Goal: Task Accomplishment & Management: Use online tool/utility

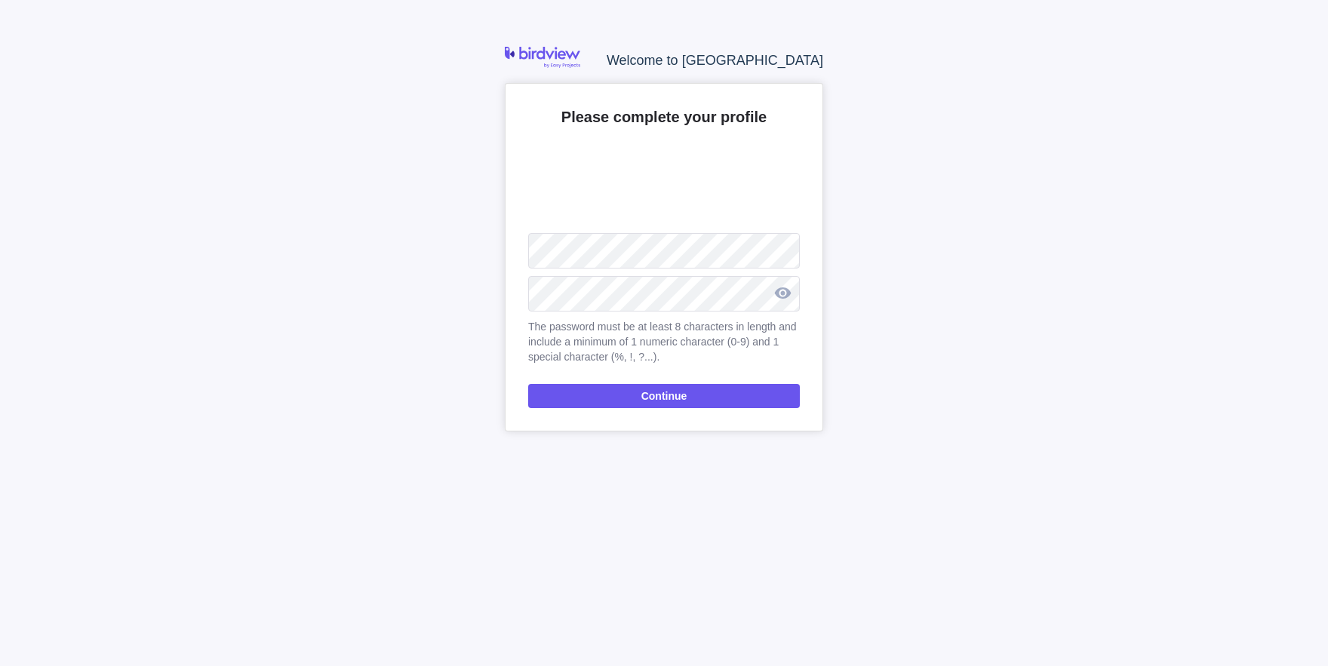
click at [782, 301] on div at bounding box center [782, 293] width 35 height 37
click at [652, 385] on span "Continue" at bounding box center [664, 396] width 272 height 24
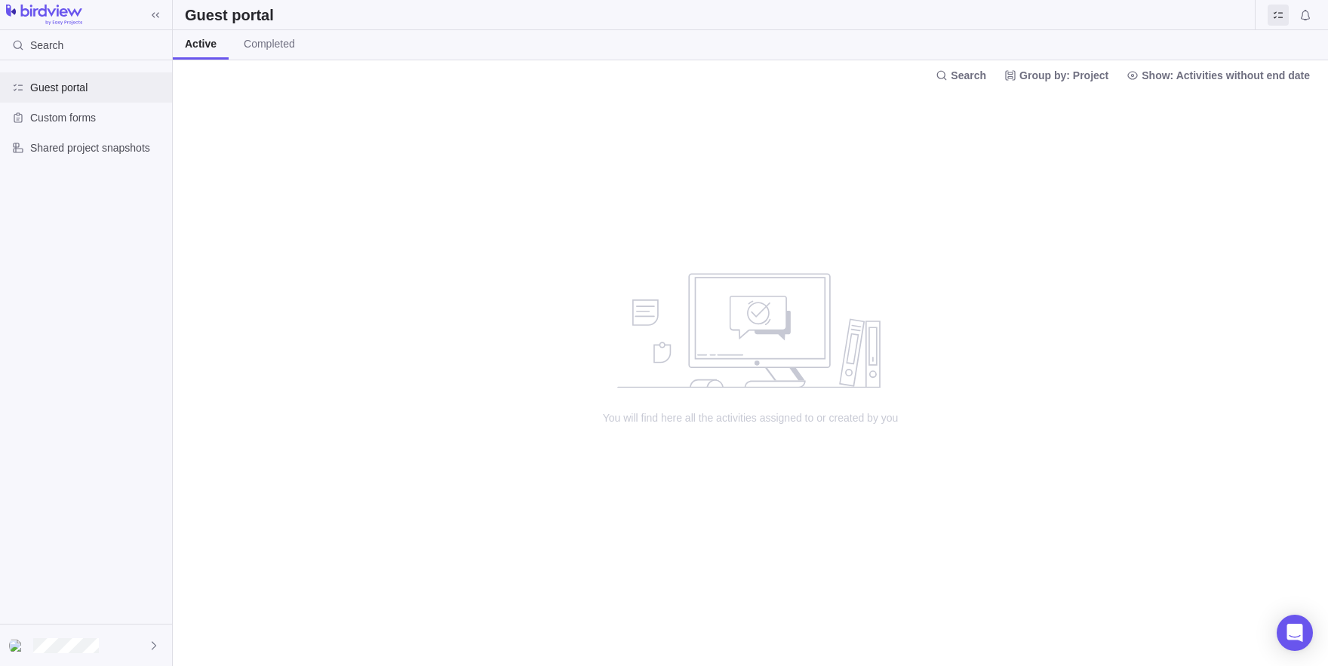
click at [109, 75] on div "Guest portal" at bounding box center [86, 87] width 172 height 30
click at [33, 127] on div "Custom forms" at bounding box center [86, 118] width 172 height 30
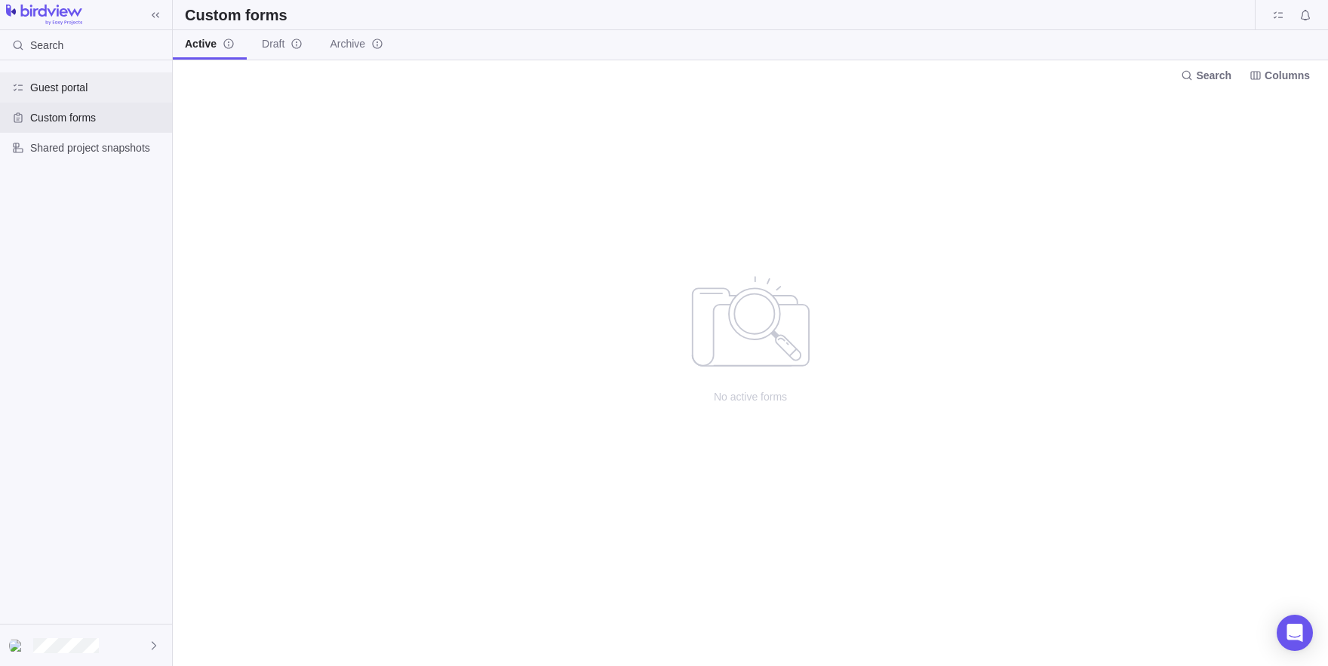
click at [79, 81] on span "Guest portal" at bounding box center [98, 87] width 136 height 15
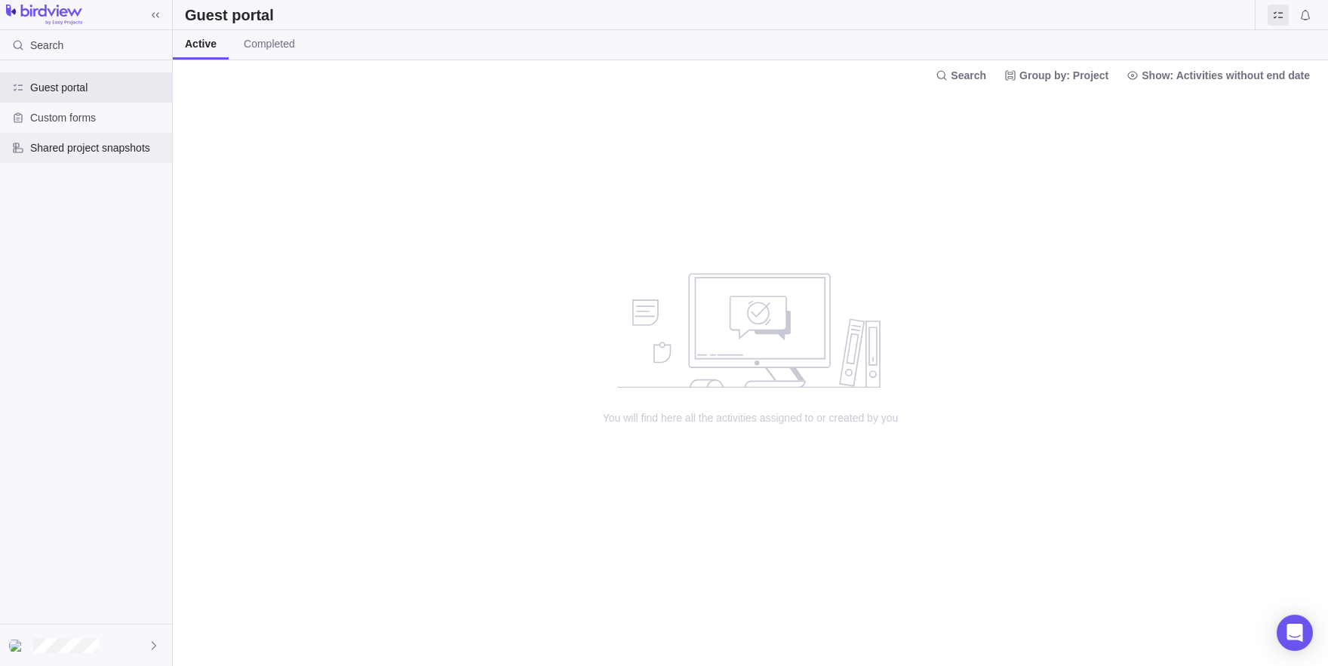
click at [128, 153] on span "Shared project snapshots" at bounding box center [98, 147] width 136 height 15
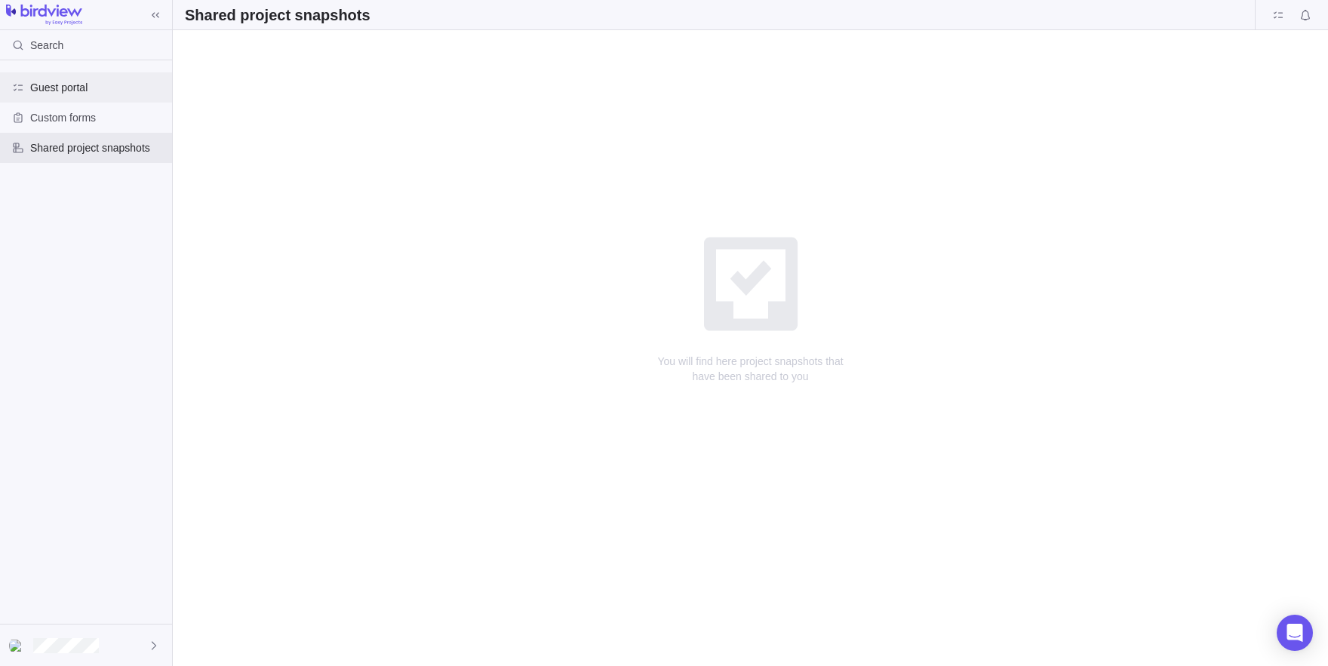
click at [78, 85] on span "Guest portal" at bounding box center [98, 87] width 136 height 15
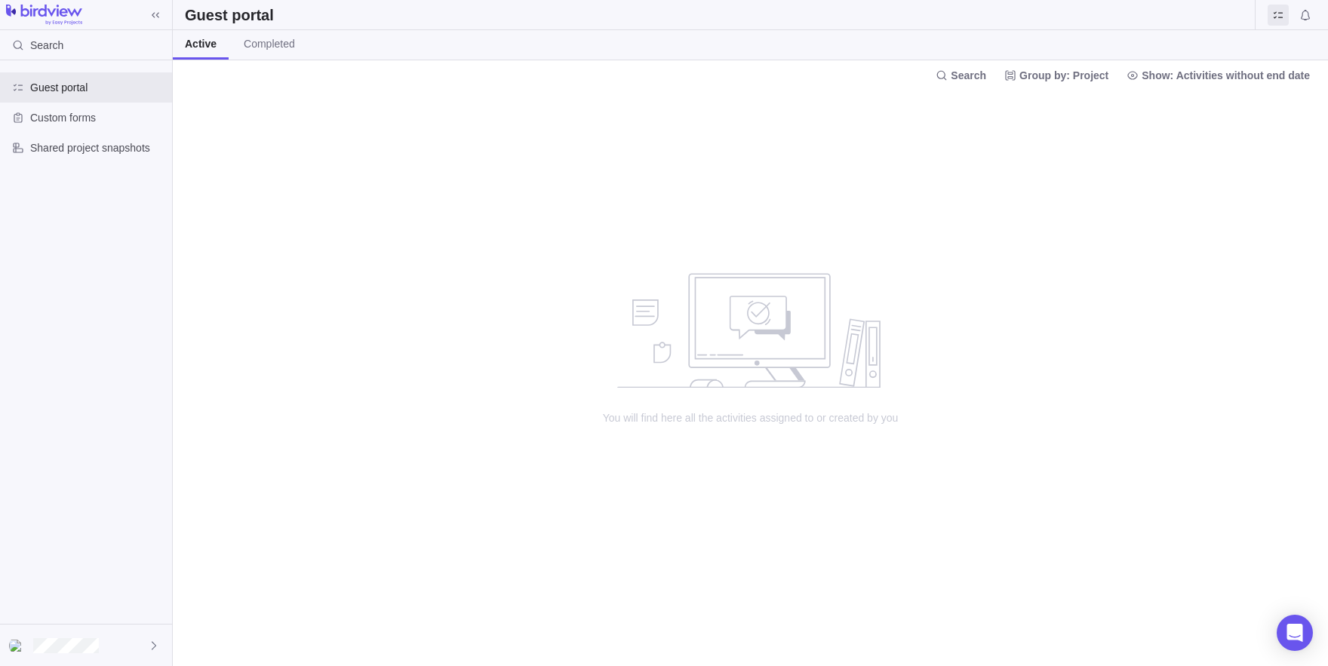
click at [98, 171] on div "Guest portal Custom forms Shared project snapshots" at bounding box center [86, 117] width 172 height 115
click at [76, 149] on span "Shared project snapshots" at bounding box center [98, 147] width 136 height 15
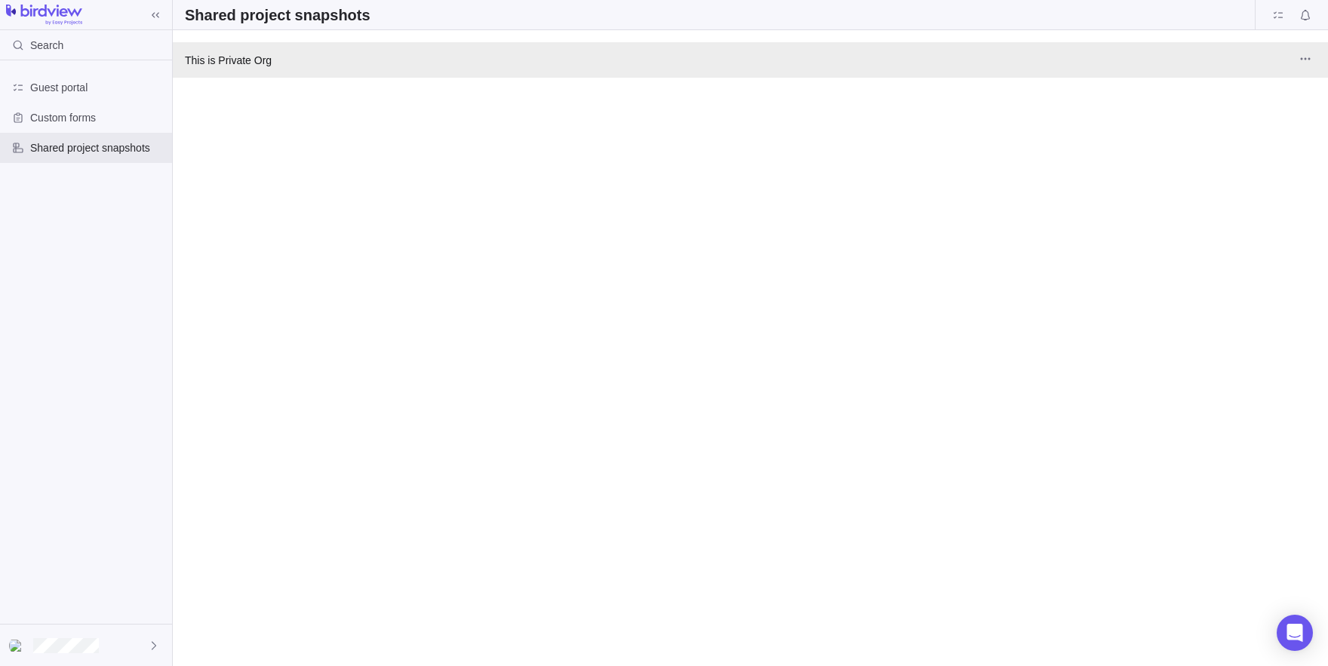
click at [269, 63] on span "This is Private Org" at bounding box center [228, 60] width 87 height 15
click at [1305, 60] on icon "More actions" at bounding box center [1306, 59] width 12 height 12
click at [1300, 54] on span "More actions" at bounding box center [1305, 58] width 21 height 21
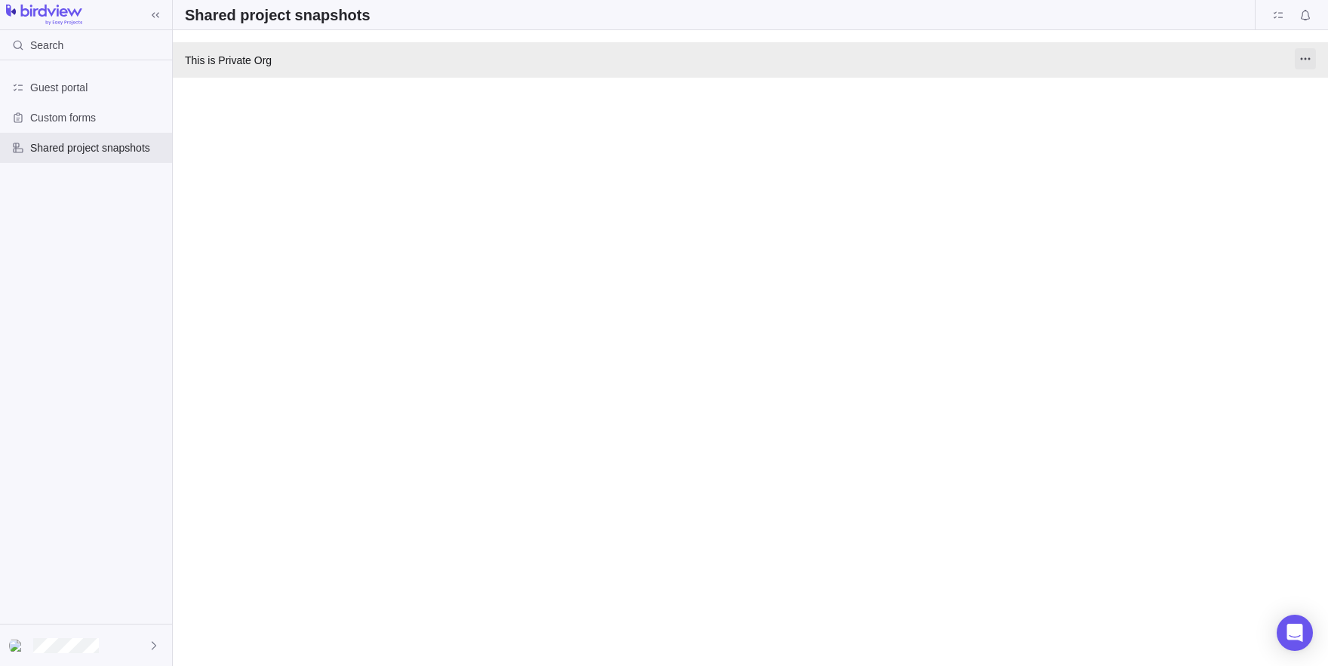
click at [1300, 54] on span "More actions" at bounding box center [1305, 58] width 21 height 21
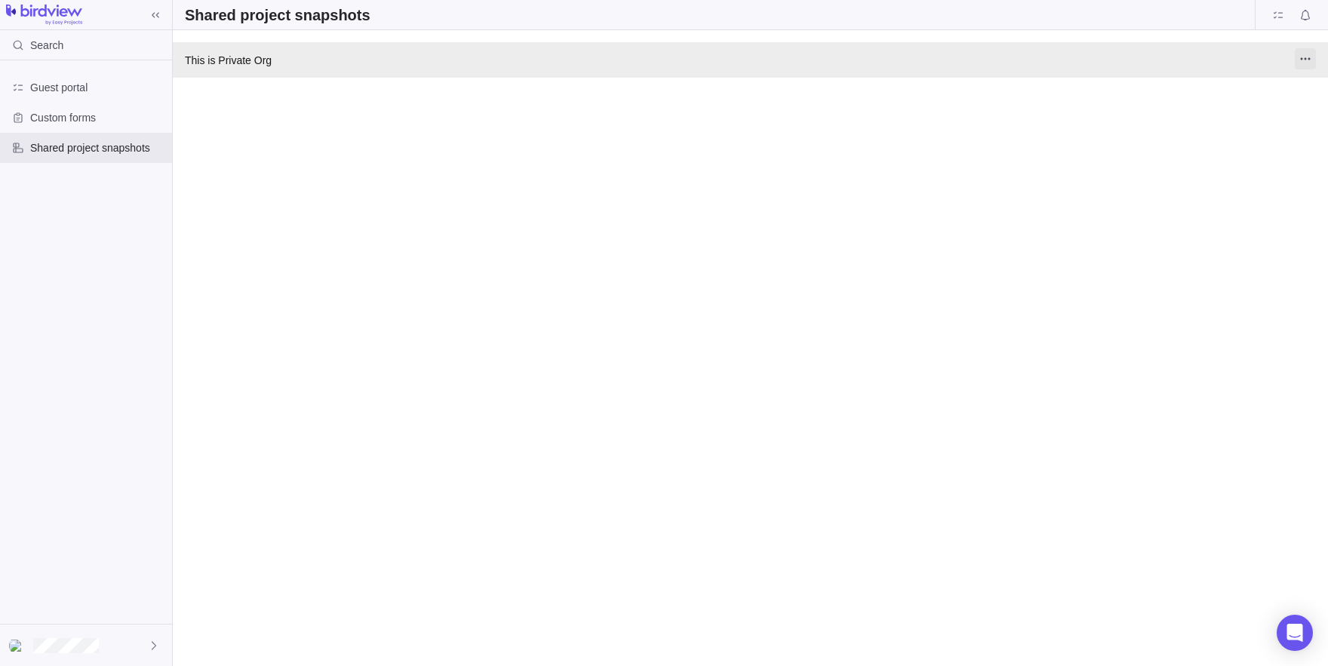
click at [1303, 60] on icon "More actions" at bounding box center [1306, 59] width 12 height 12
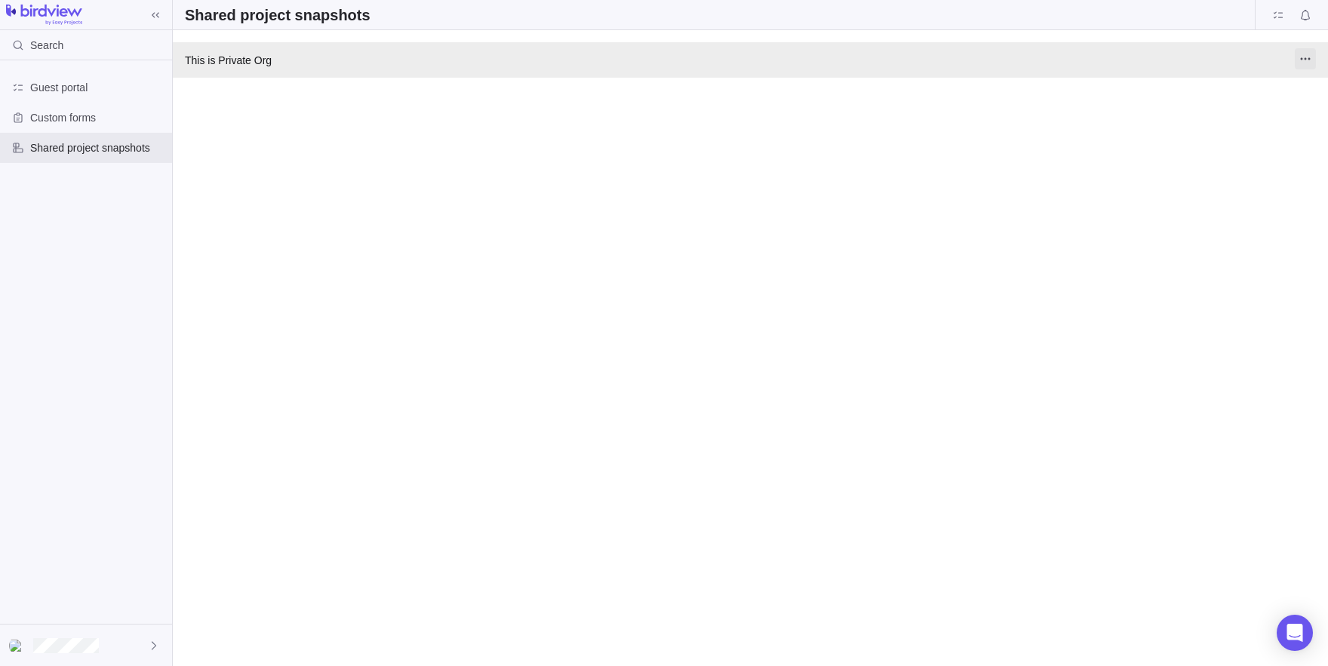
click at [1303, 60] on icon "More actions" at bounding box center [1306, 59] width 12 height 12
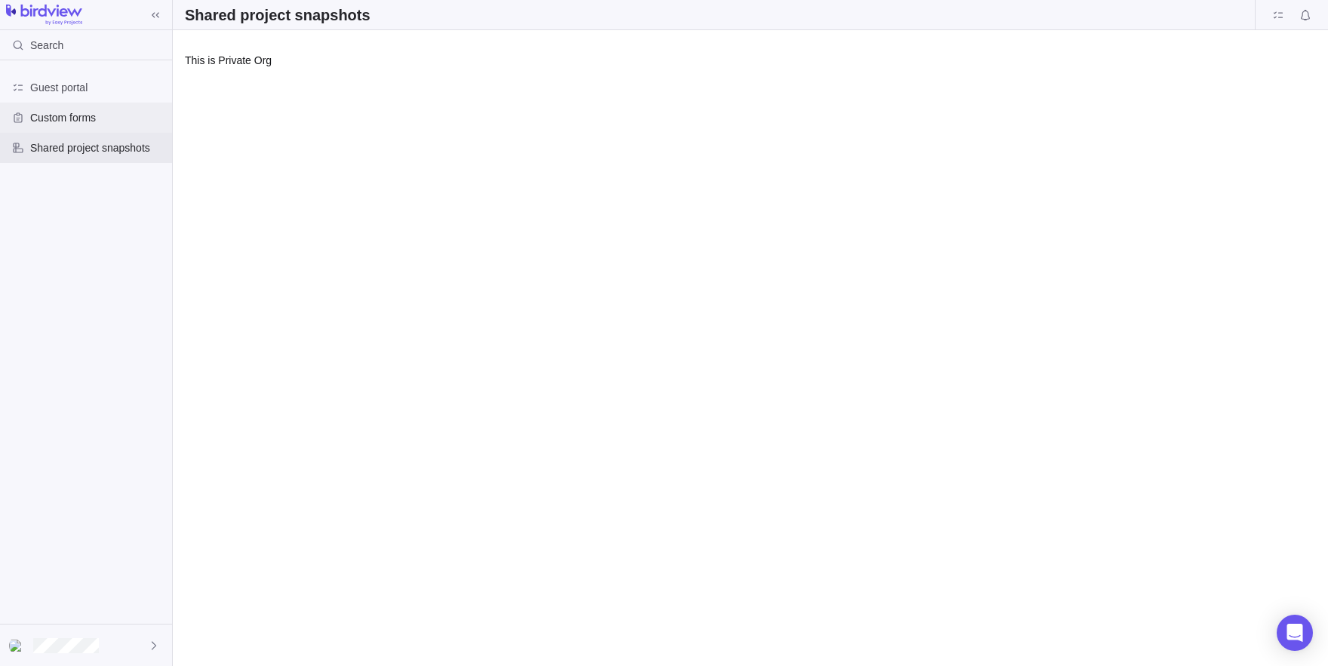
click at [47, 110] on div "Custom forms" at bounding box center [86, 118] width 172 height 30
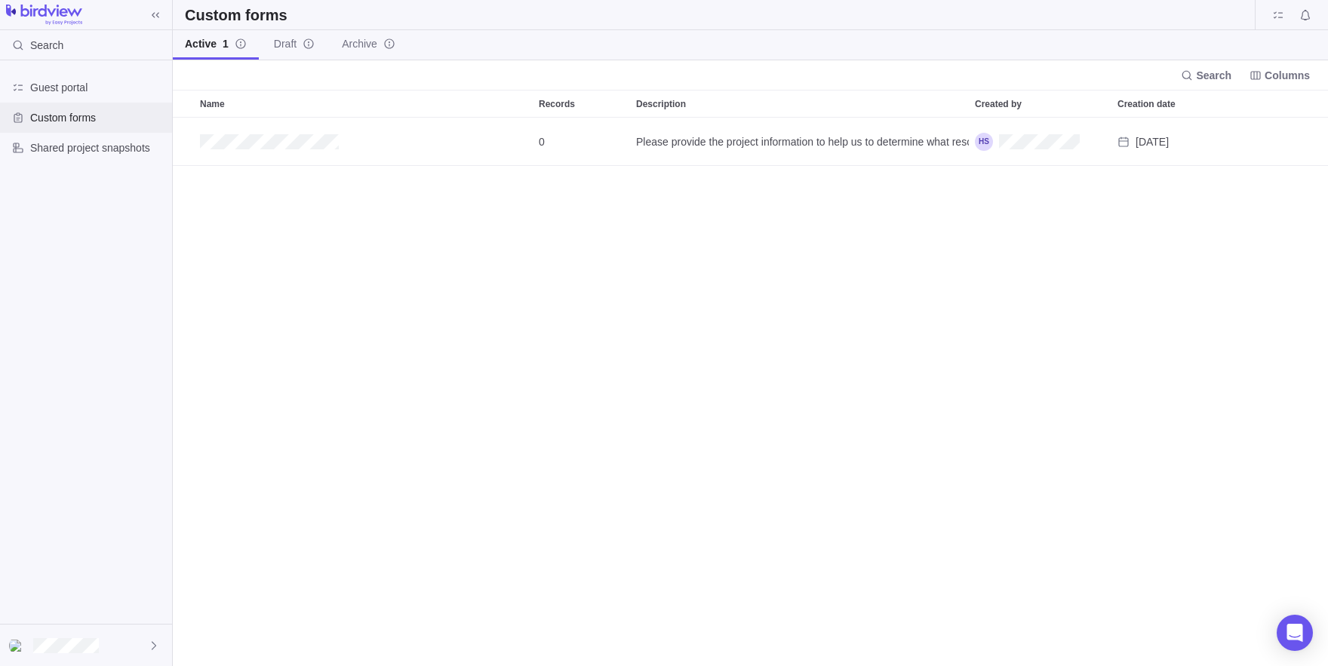
scroll to position [549, 1155]
click at [1282, 147] on span "Add record" at bounding box center [1288, 141] width 21 height 21
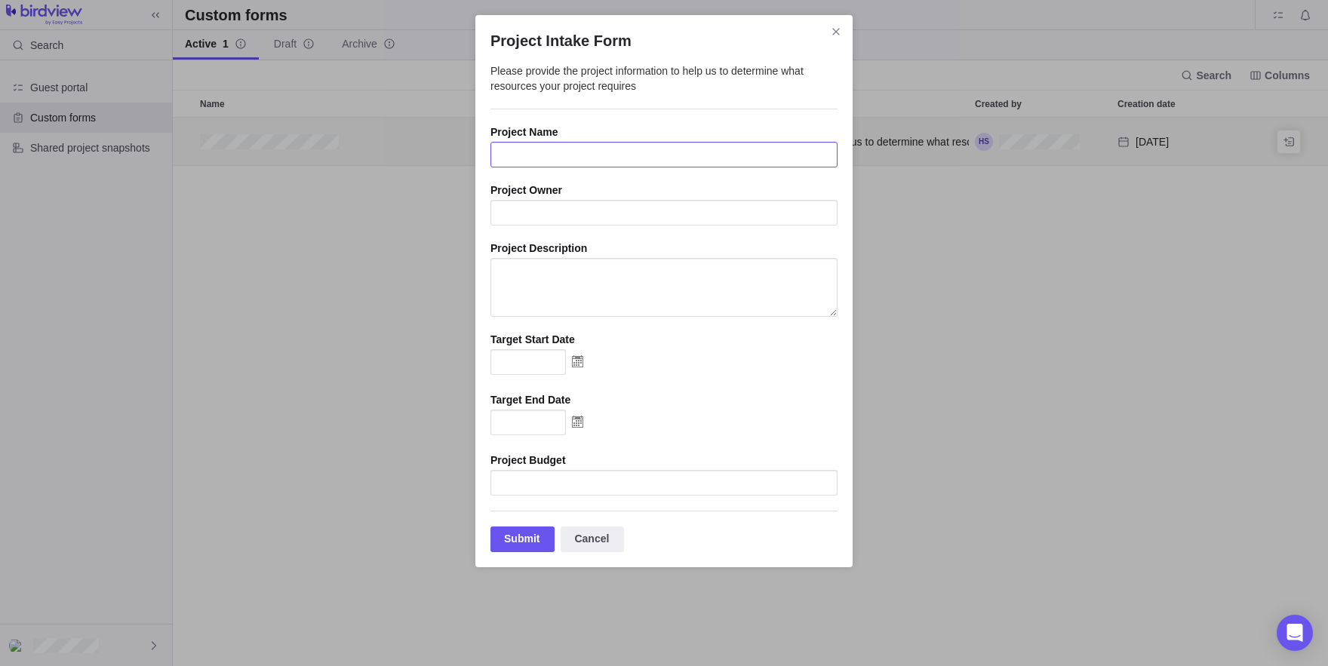
click at [553, 162] on input "Project Intake Form" at bounding box center [664, 155] width 347 height 26
type input "ZDDZ"
type input "zdzdlz"
type textarea "zldzmdz"
click at [571, 368] on img "Project Intake Form" at bounding box center [577, 361] width 23 height 24
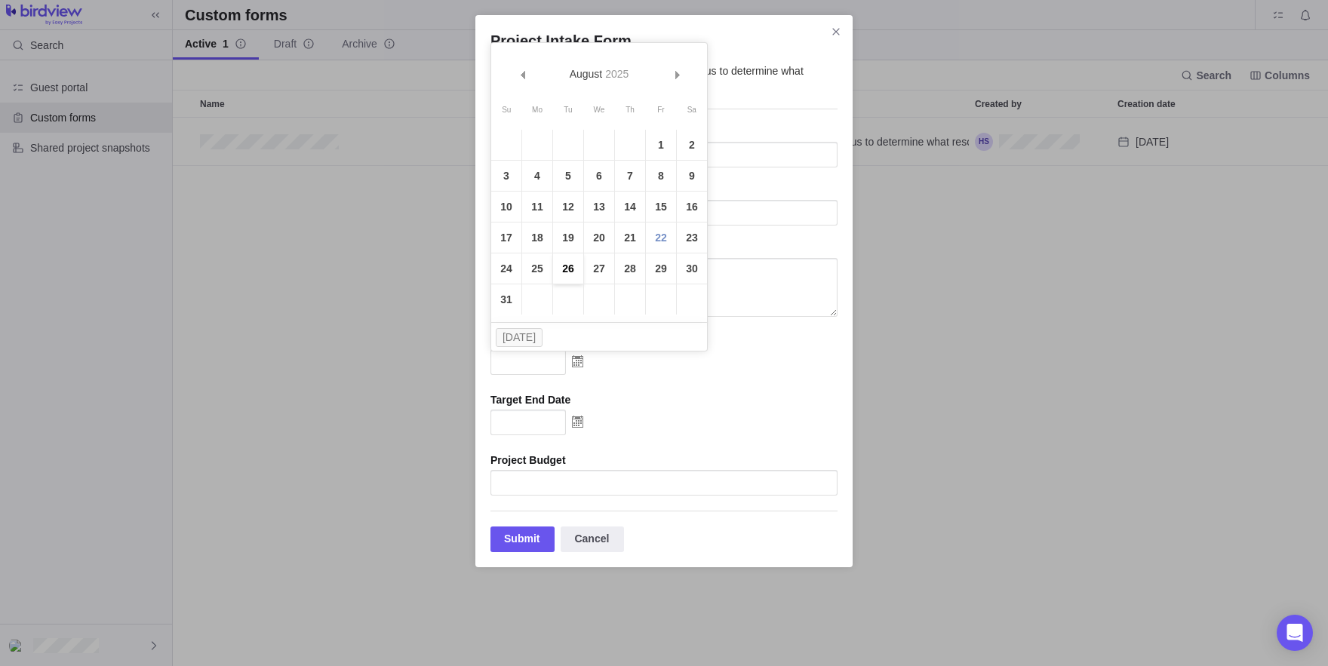
click at [565, 267] on link "26" at bounding box center [568, 269] width 30 height 30
type input "08/26/2025"
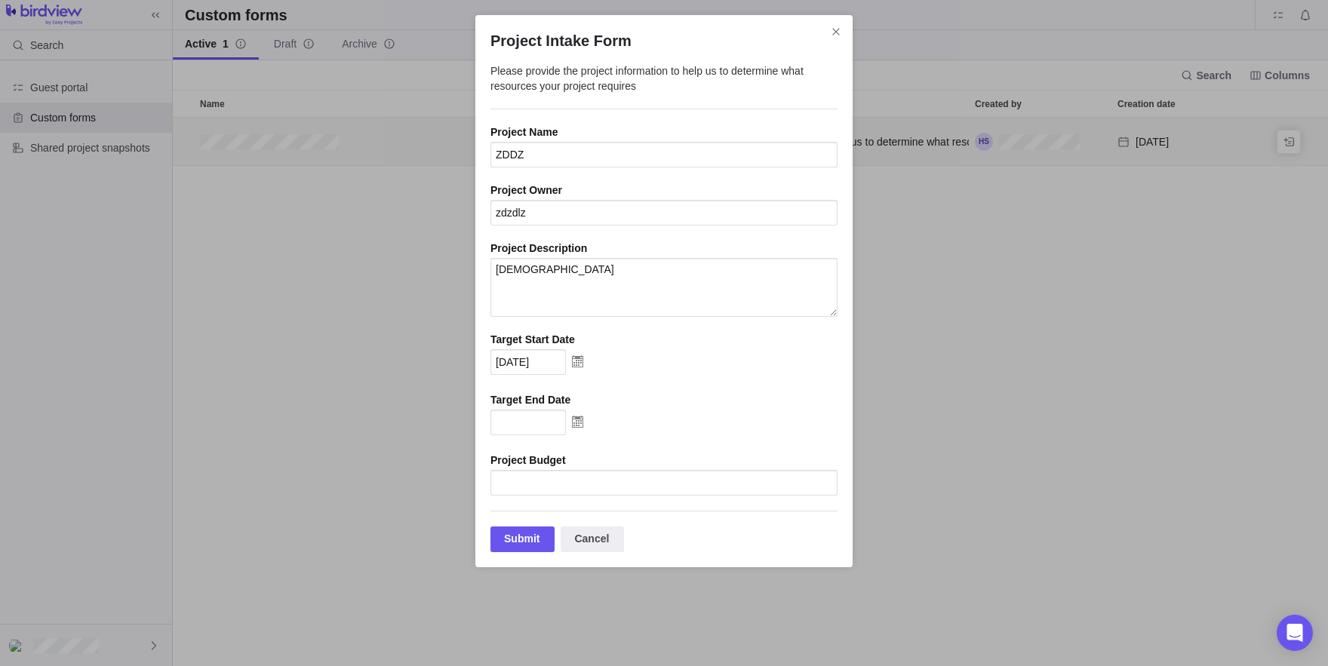
click at [588, 398] on div "Target End Date" at bounding box center [664, 399] width 347 height 15
click at [576, 425] on img "Project Intake Form" at bounding box center [577, 422] width 23 height 24
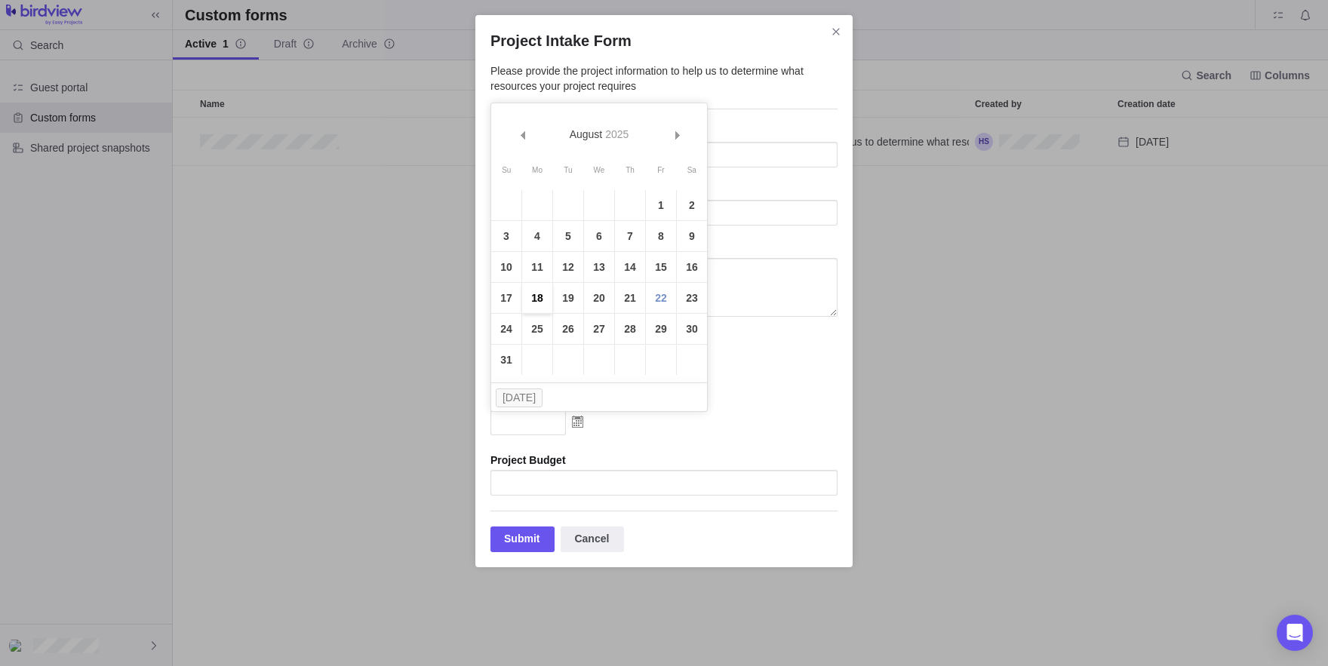
click at [534, 309] on link "18" at bounding box center [537, 298] width 30 height 30
type input "08/18/2025"
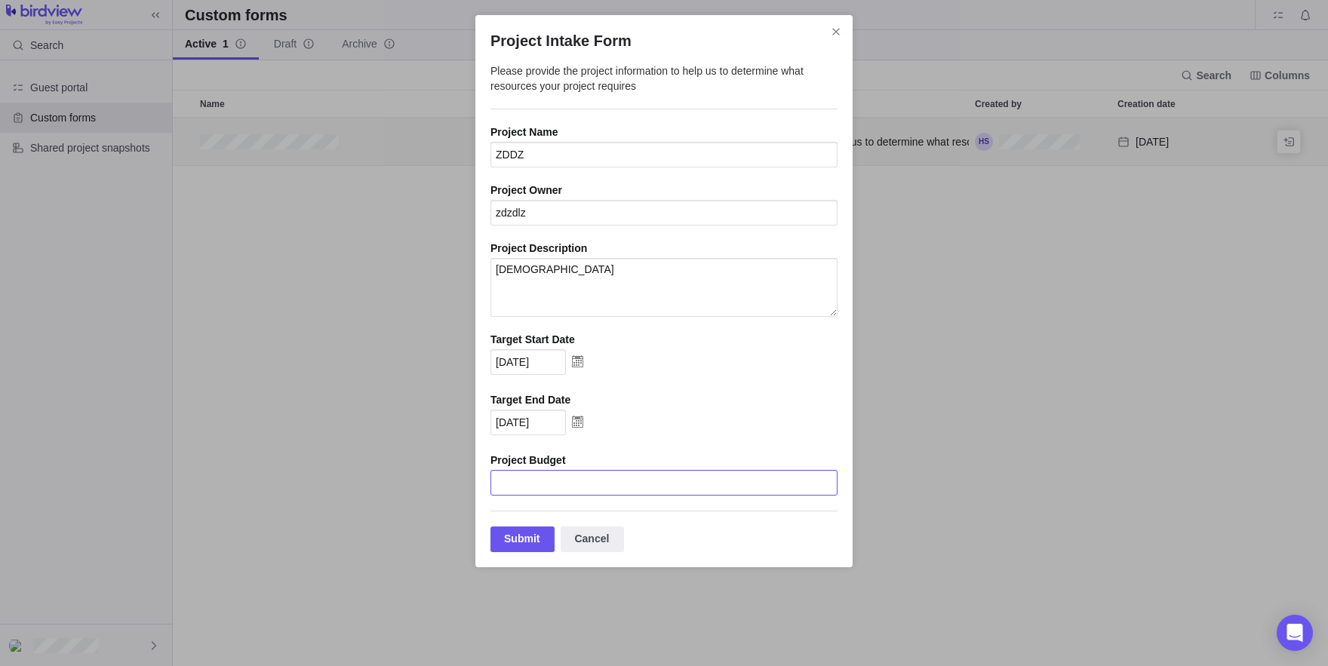
click at [548, 491] on input "Project Intake Form" at bounding box center [664, 483] width 347 height 26
type input "1000"
click at [517, 550] on div "Submit" at bounding box center [523, 540] width 64 height 26
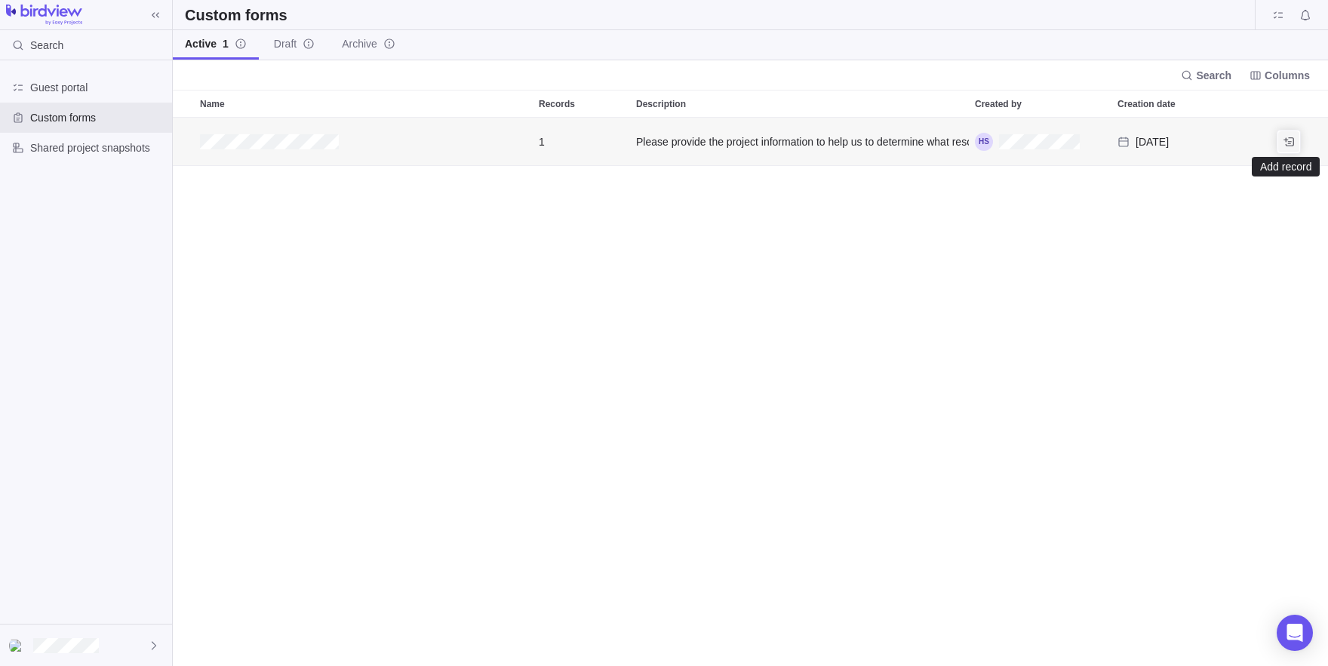
click at [1286, 138] on icon "Add record" at bounding box center [1289, 141] width 11 height 9
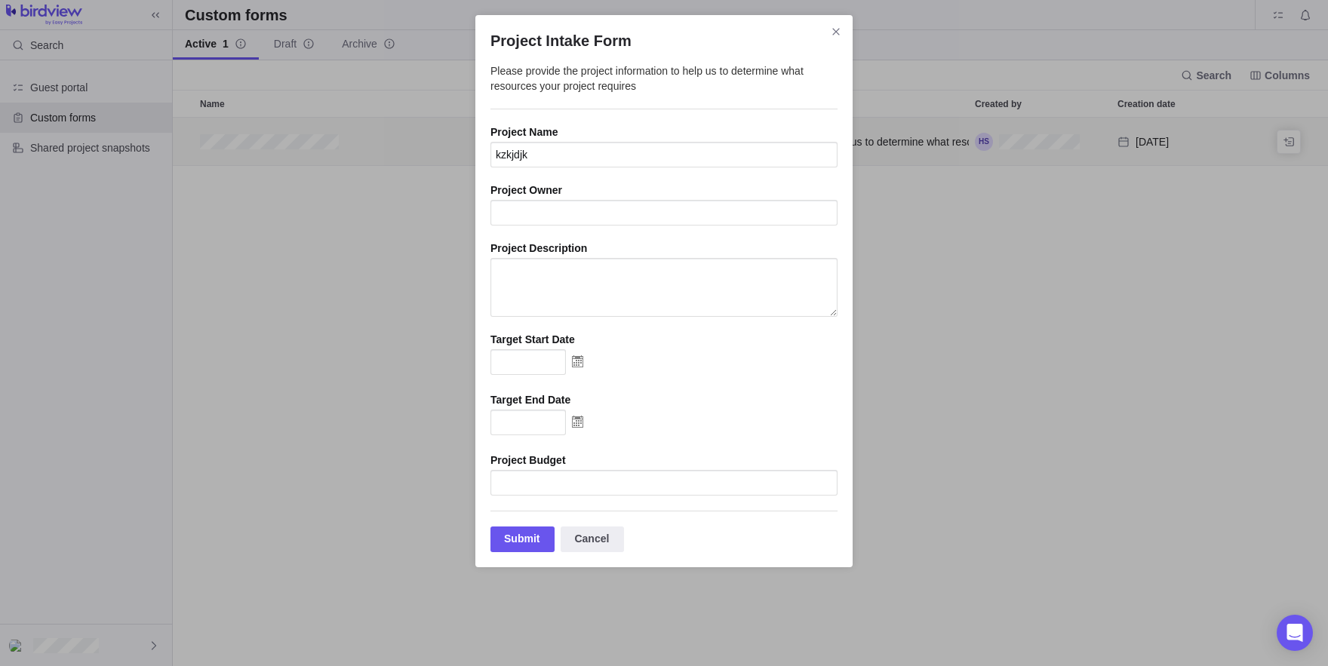
type input "kzkjdjk"
type input "jzjzjkdkj"
type textarea "zkjdjkzdkjzdjzjdjkzkzjdkjzdjkzjkdzjkdjzdzdkjdkjz"
click at [574, 361] on img "Project Intake Form" at bounding box center [577, 361] width 23 height 24
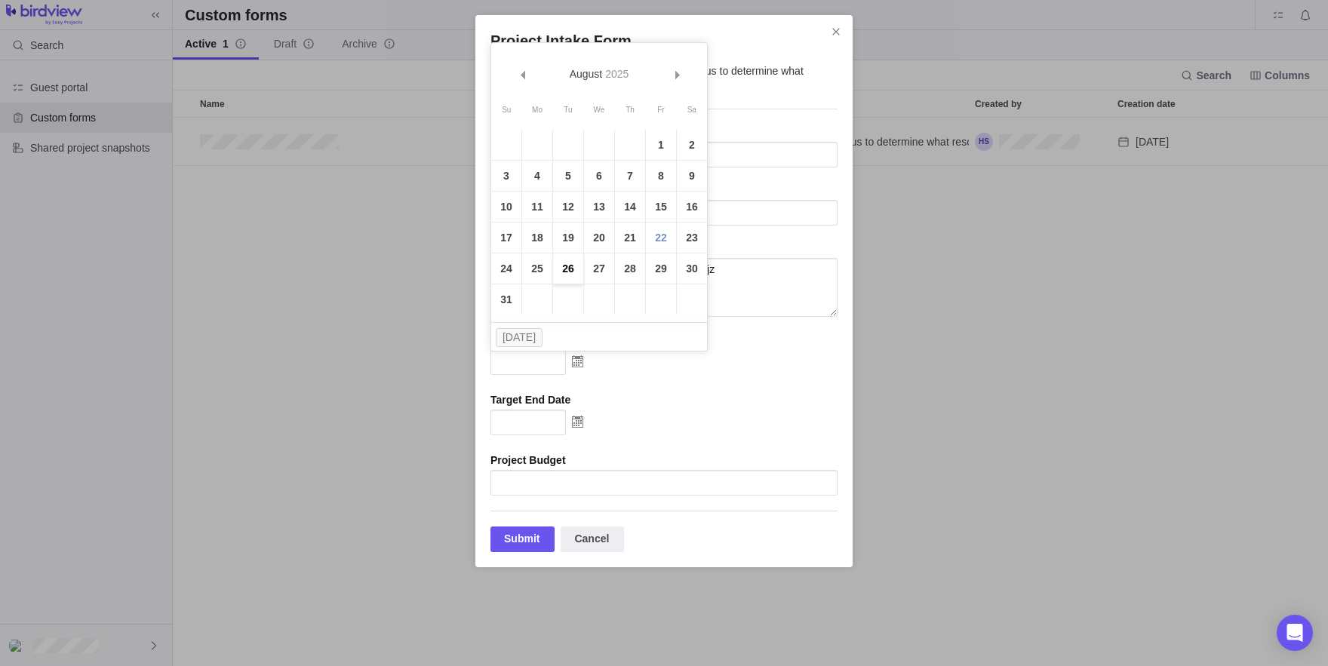
click at [557, 284] on link "26" at bounding box center [568, 269] width 30 height 30
type input "08/26/2025"
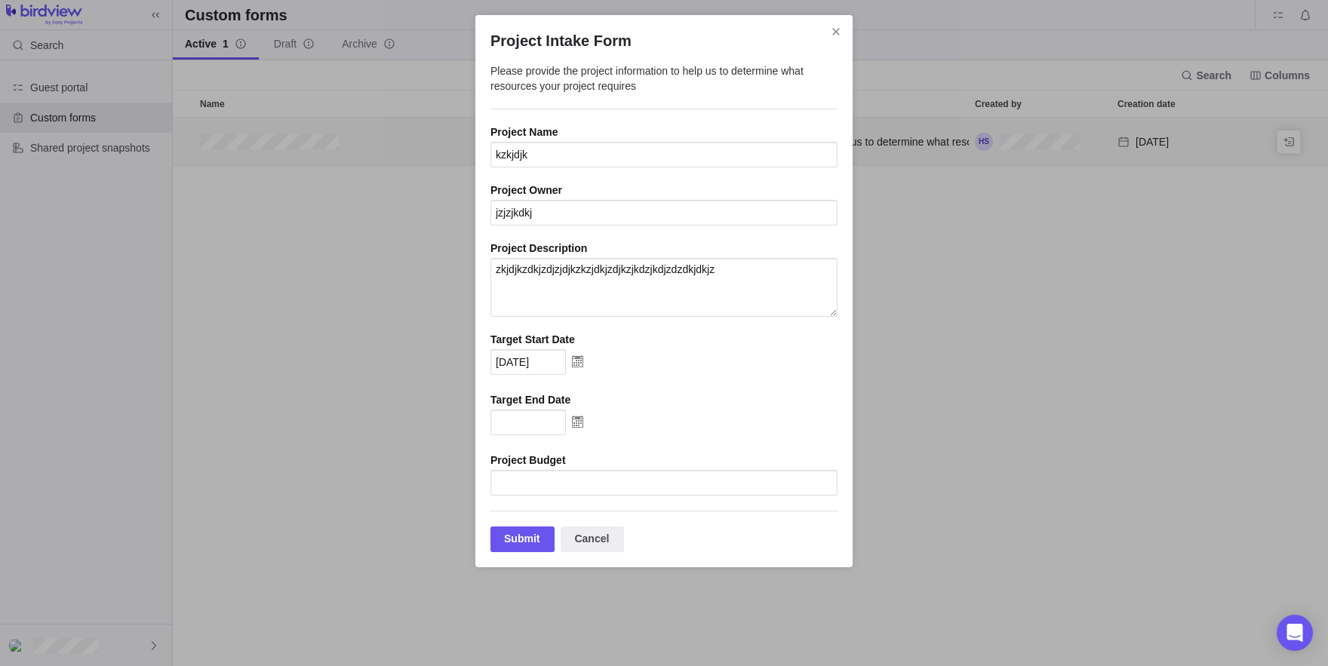
click at [574, 404] on div "Target End Date" at bounding box center [664, 399] width 347 height 15
click at [580, 417] on img "Project Intake Form" at bounding box center [577, 422] width 23 height 24
click at [491, 374] on div "Project Intake Form Please provide the project information to help us to determ…" at bounding box center [663, 291] width 377 height 552
click at [582, 433] on img "Project Intake Form" at bounding box center [577, 422] width 23 height 24
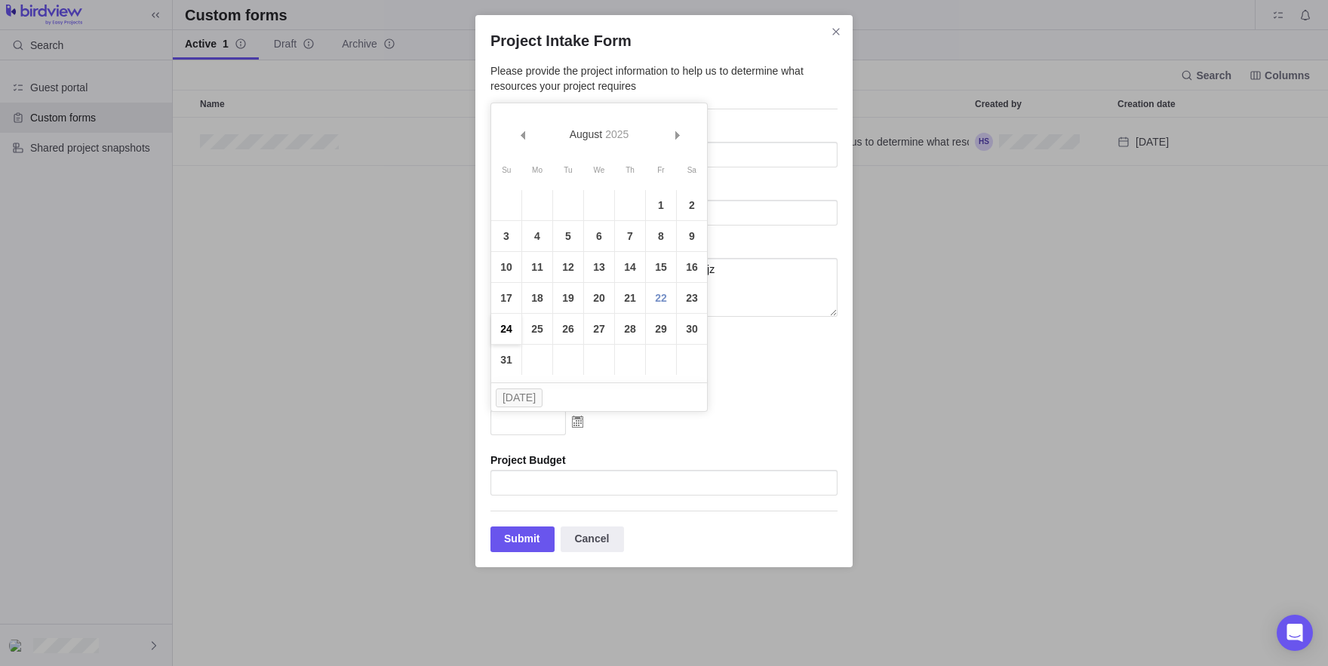
click at [503, 343] on link "24" at bounding box center [506, 329] width 30 height 30
type input "08/24/2025"
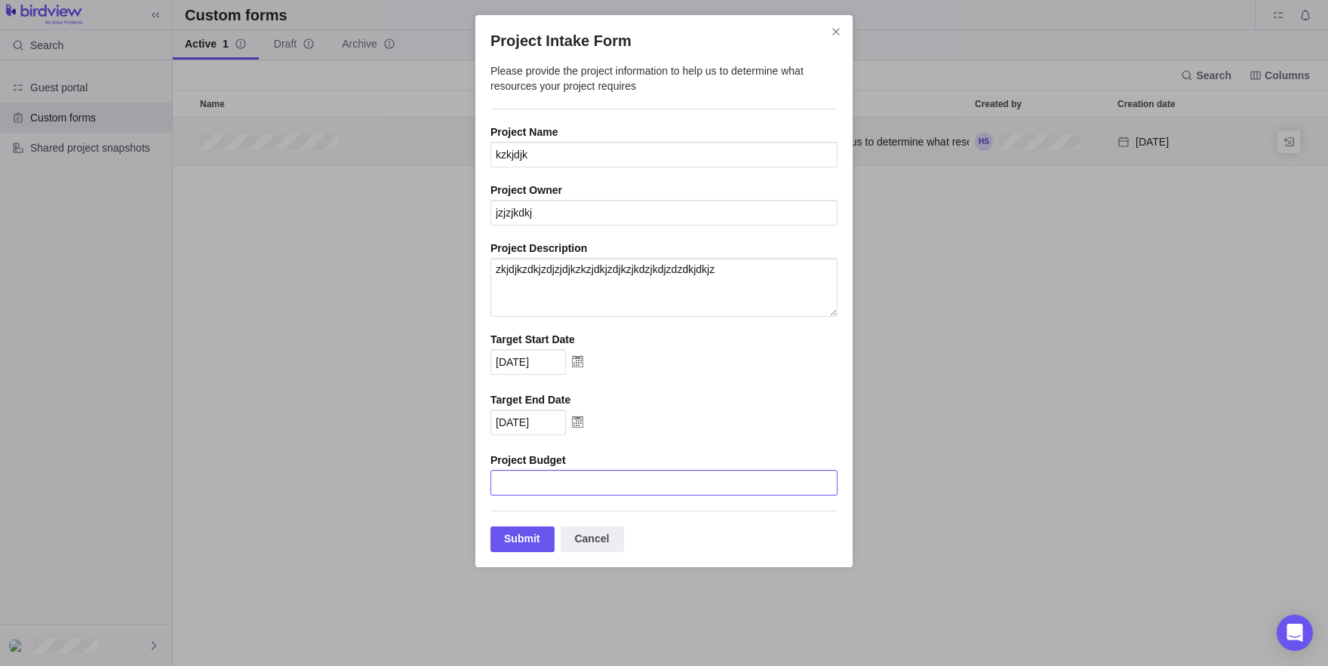
click at [543, 478] on input "Project Intake Form" at bounding box center [664, 483] width 347 height 26
type input "j"
type input "10000000000000"
click at [514, 529] on div "Submit Cancel" at bounding box center [664, 532] width 347 height 42
click at [525, 538] on div "Submit" at bounding box center [523, 540] width 64 height 26
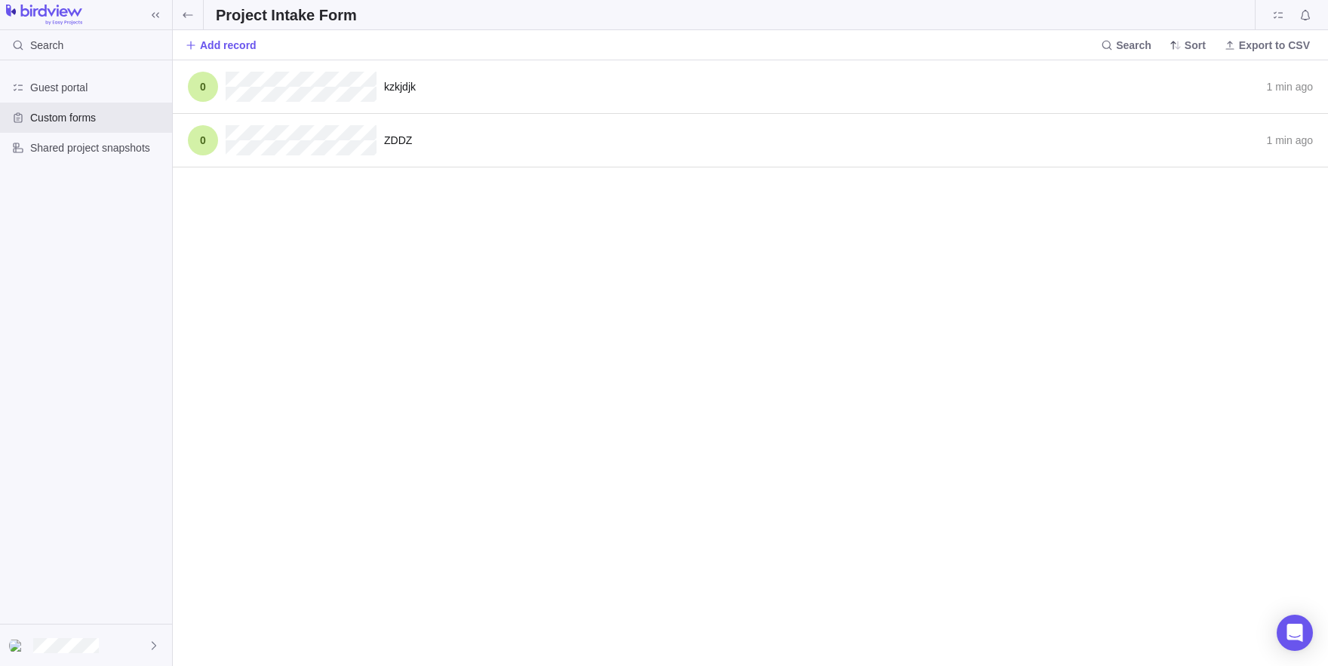
scroll to position [606, 1155]
click at [192, 21] on span at bounding box center [188, 14] width 30 height 29
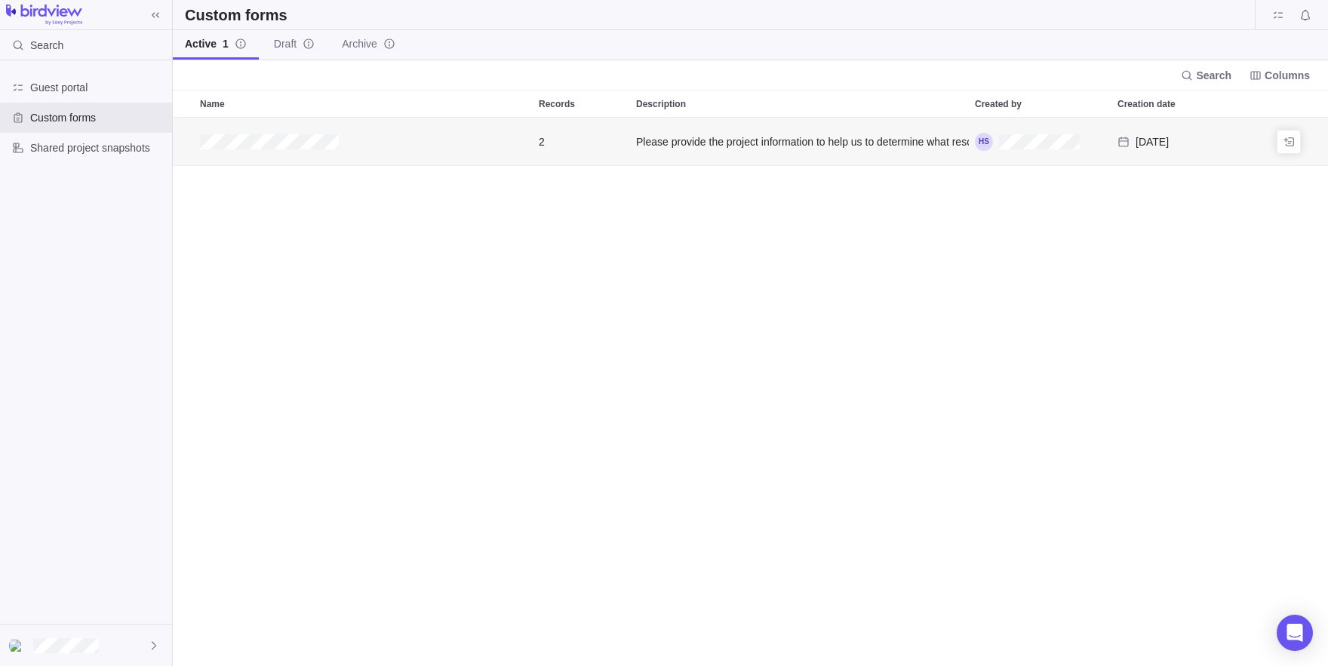
scroll to position [549, 1155]
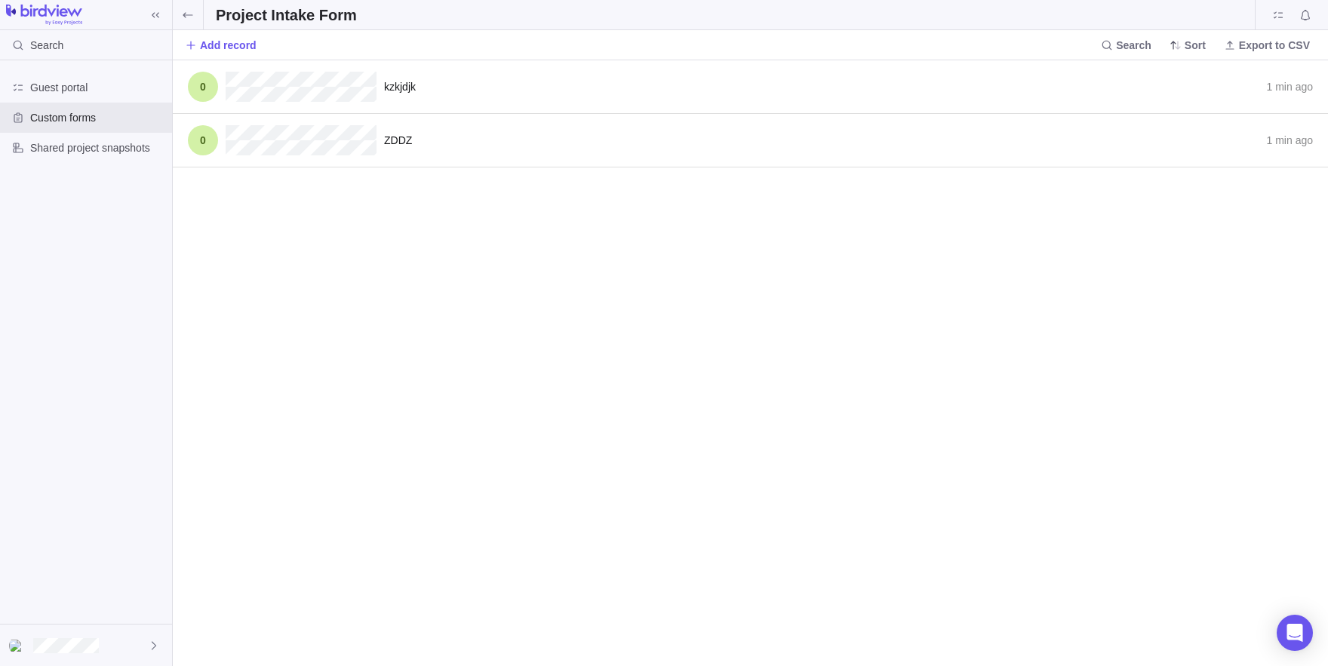
scroll to position [606, 1155]
click at [1292, 95] on div "kzkjdjk 1 min ago" at bounding box center [750, 87] width 1155 height 54
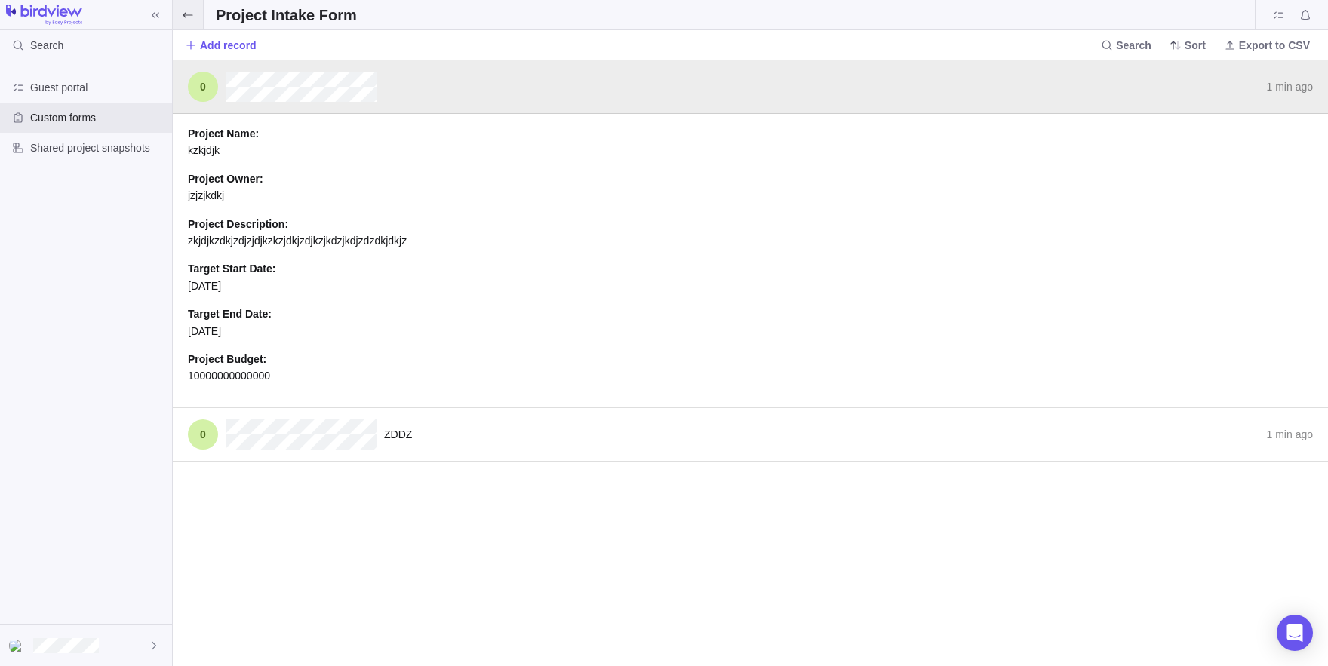
click at [186, 20] on icon at bounding box center [188, 15] width 12 height 12
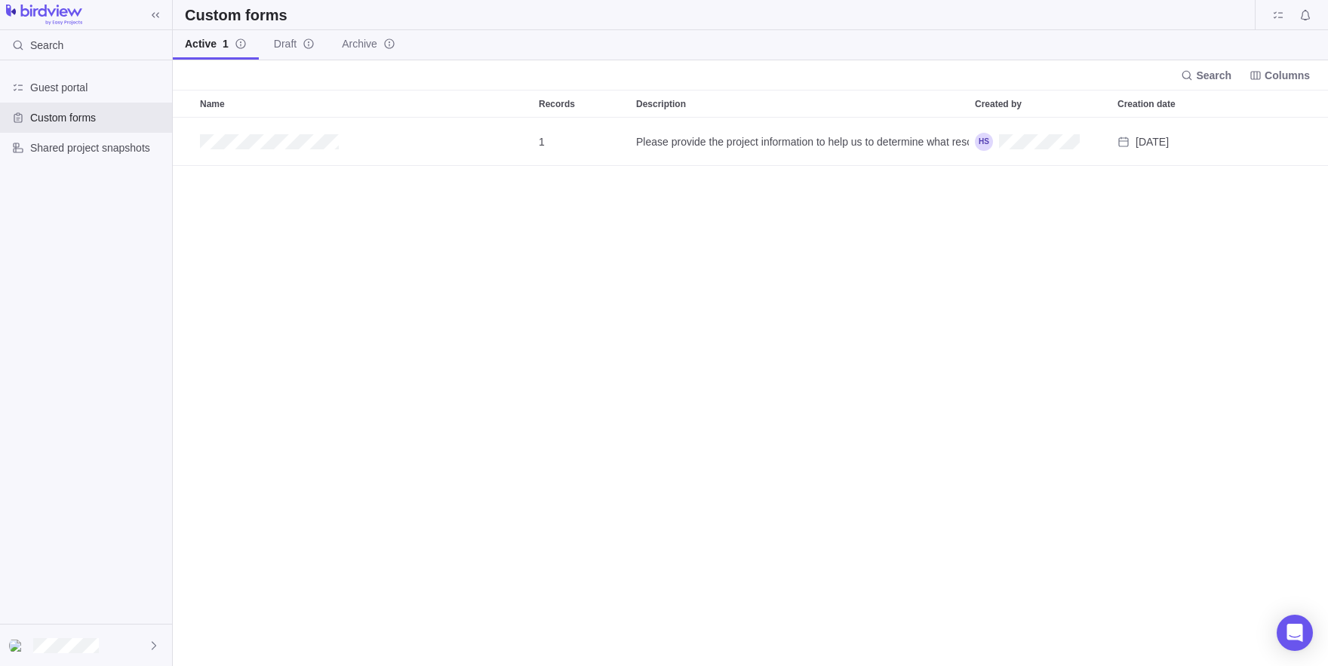
scroll to position [549, 1155]
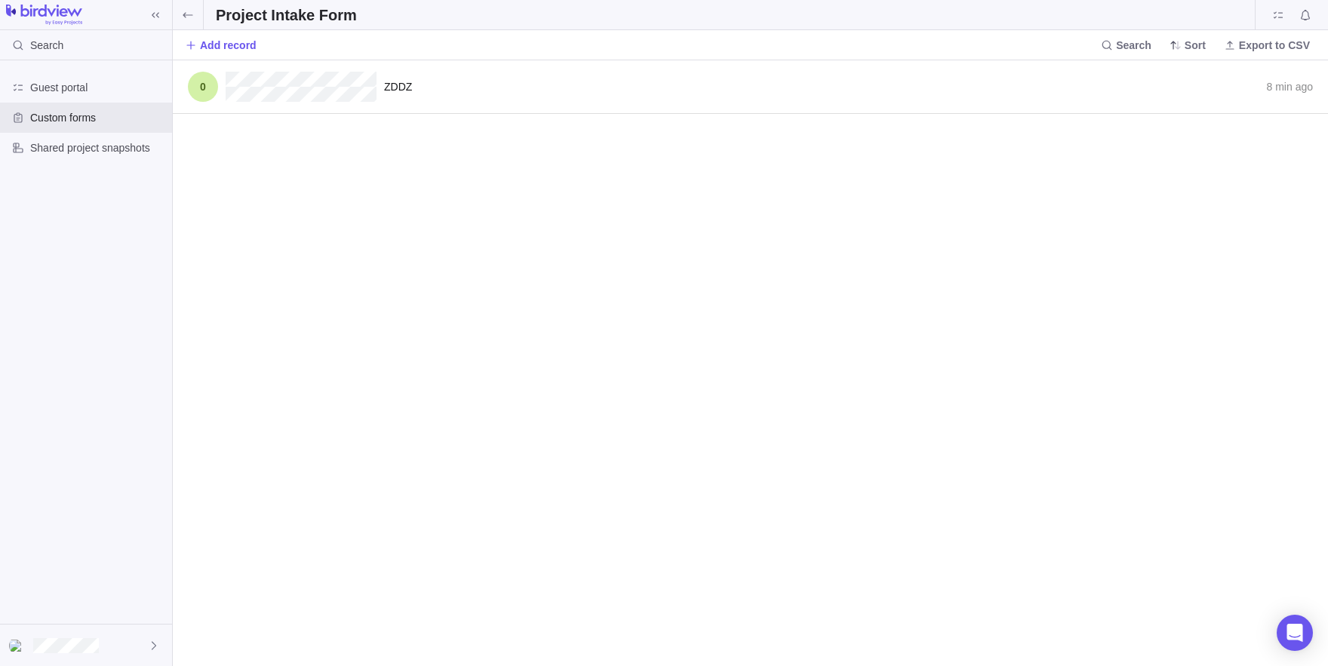
scroll to position [606, 1155]
click at [238, 55] on span "Add record" at bounding box center [221, 45] width 72 height 21
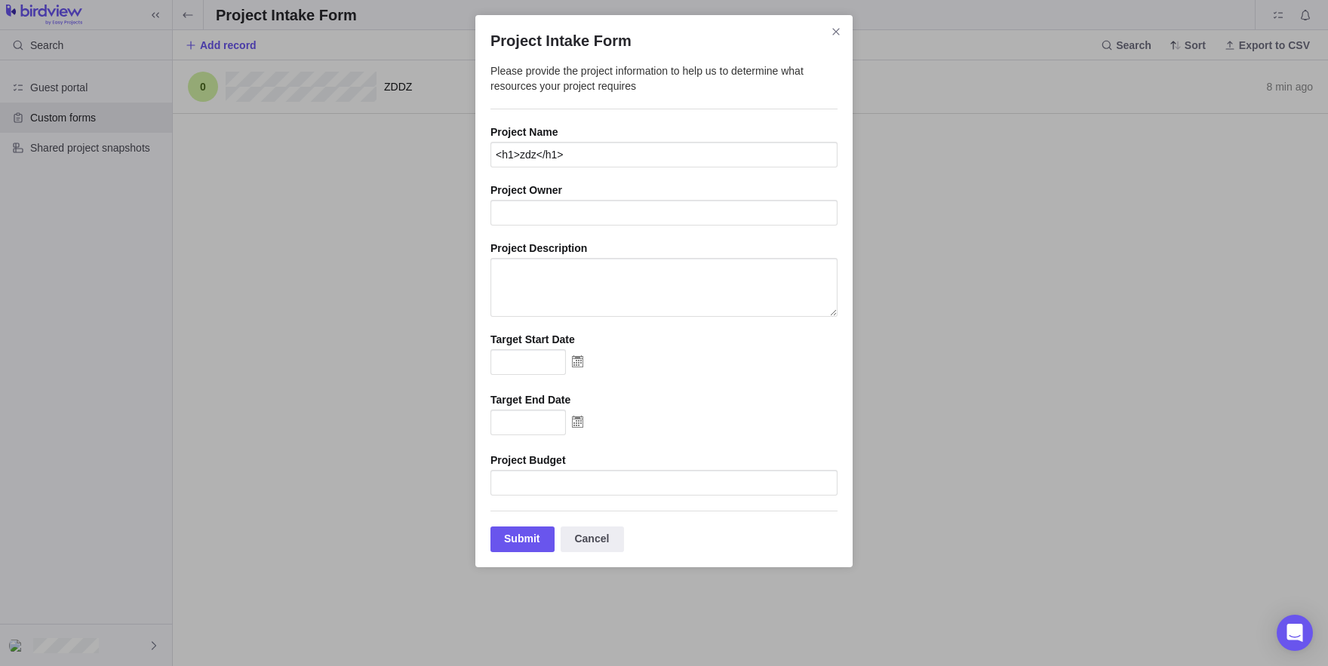
type input "<h1>zdz</h1>"
paste input "<h1>zdz</h1>"
type input "<h1>zdz</h1>"
paste textarea "<h1>zdz</h1>"
type textarea "<h1>zdz</h1>"
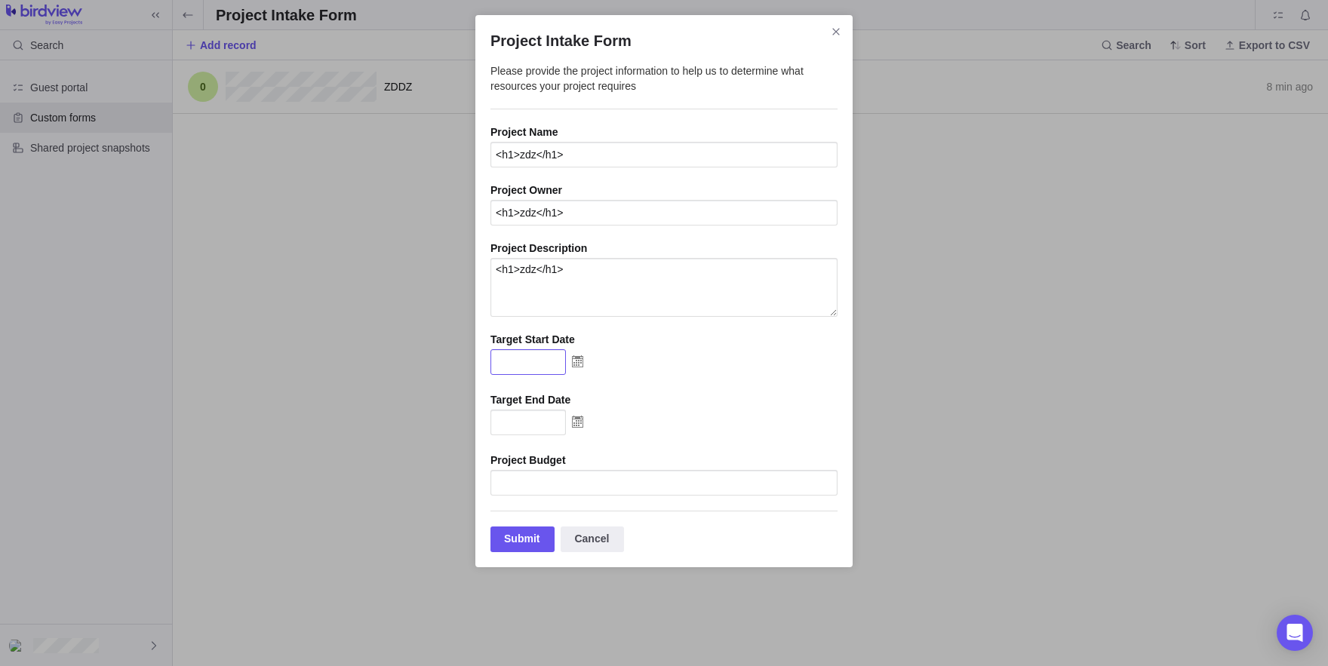
paste input "<h1>zdz</h1>"
type input "<h1>zdz</h1>"
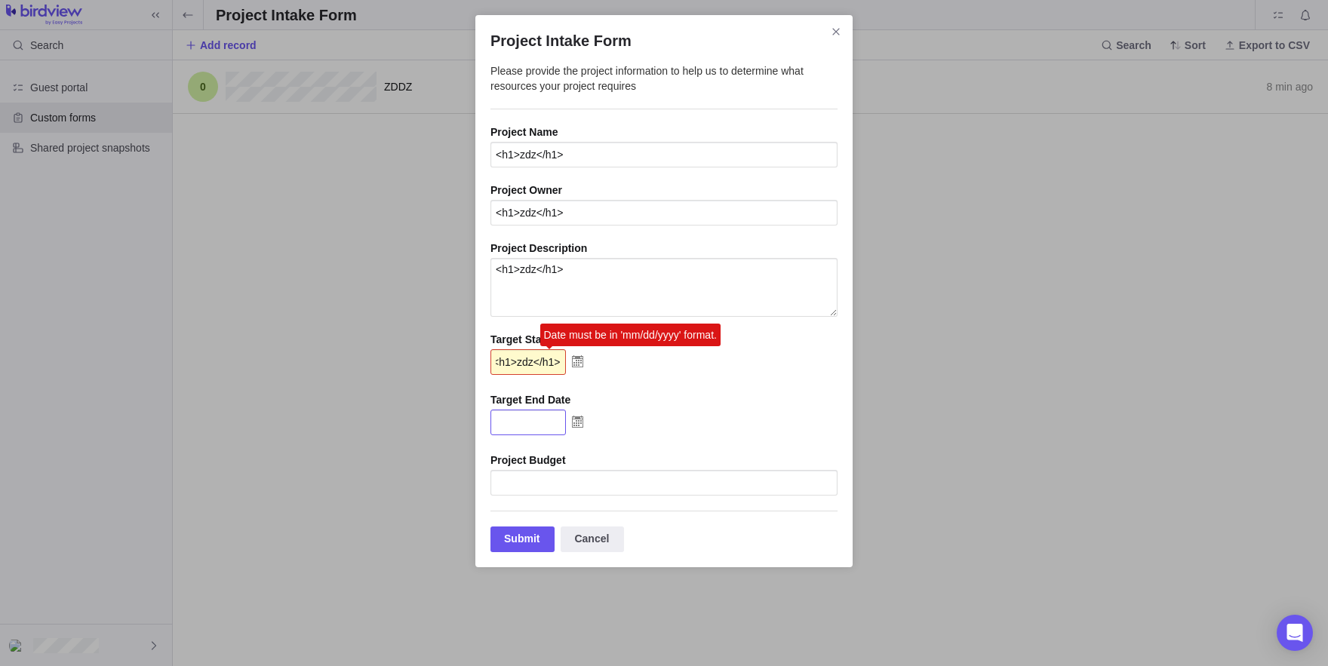
paste input "<h1>zdz</h1>"
type input "<h1>zdz</h1>"
click at [595, 368] on div "<h1>zdz</h1> Date must be in 'mm/dd/yyyy' format." at bounding box center [664, 363] width 347 height 28
click at [586, 368] on img "Project Intake Form" at bounding box center [577, 361] width 23 height 24
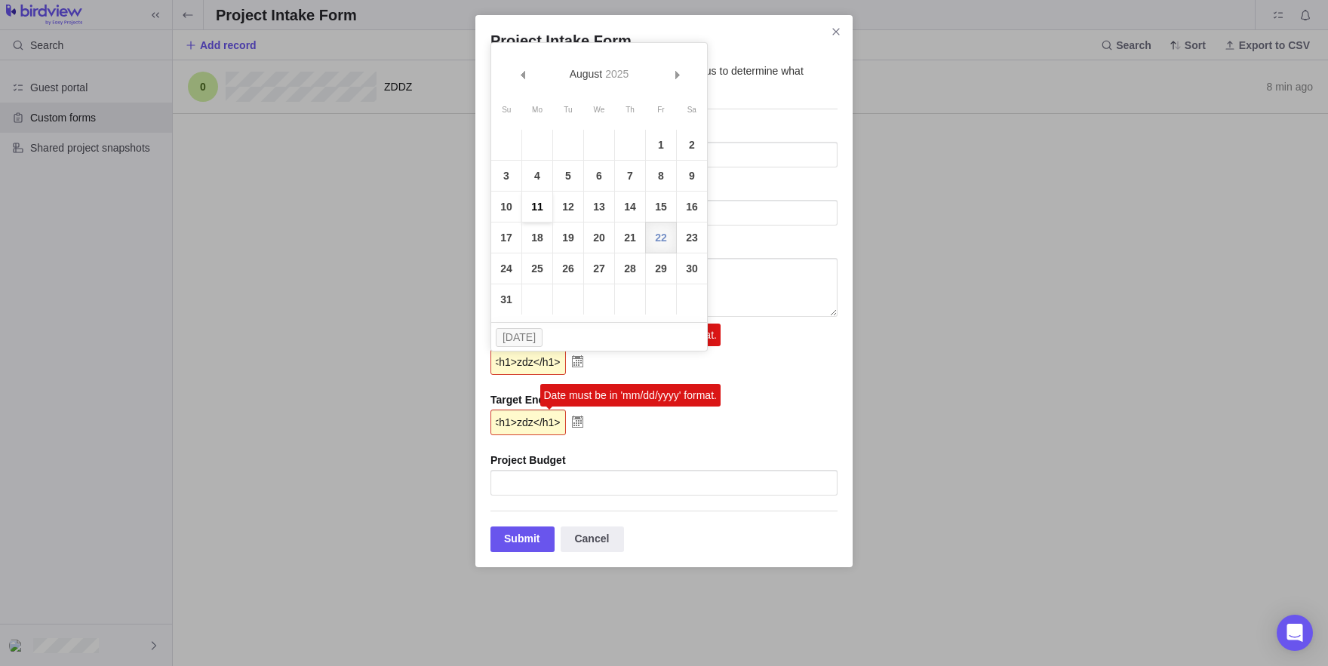
click at [549, 203] on link "11" at bounding box center [537, 207] width 30 height 30
type input "08/11/2025"
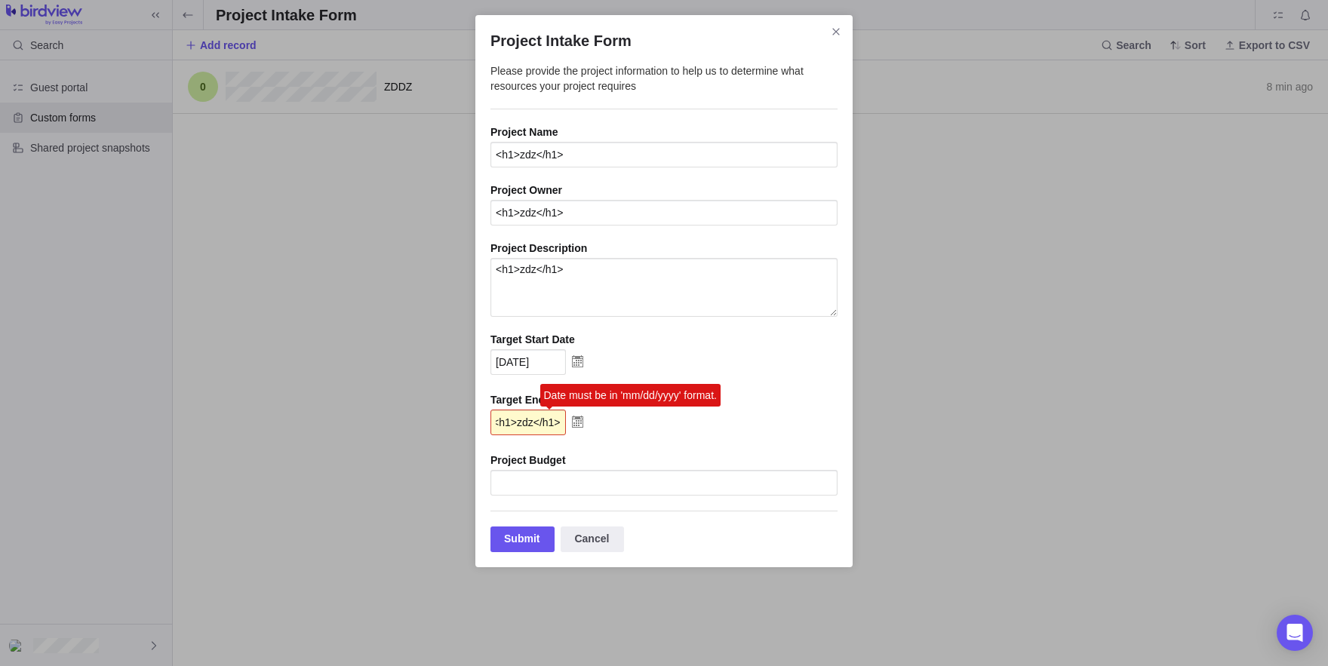
click at [587, 420] on img "Project Intake Form" at bounding box center [577, 422] width 23 height 24
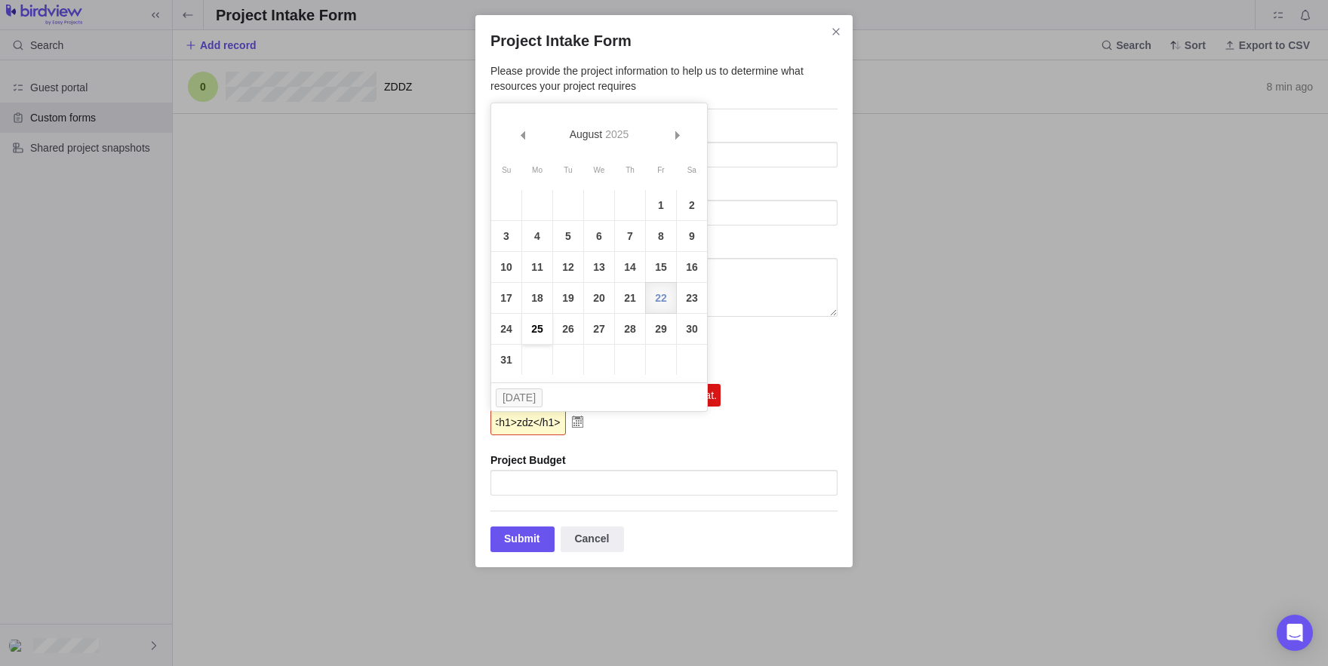
click at [541, 331] on link "25" at bounding box center [537, 329] width 30 height 30
type input "08/25/2025"
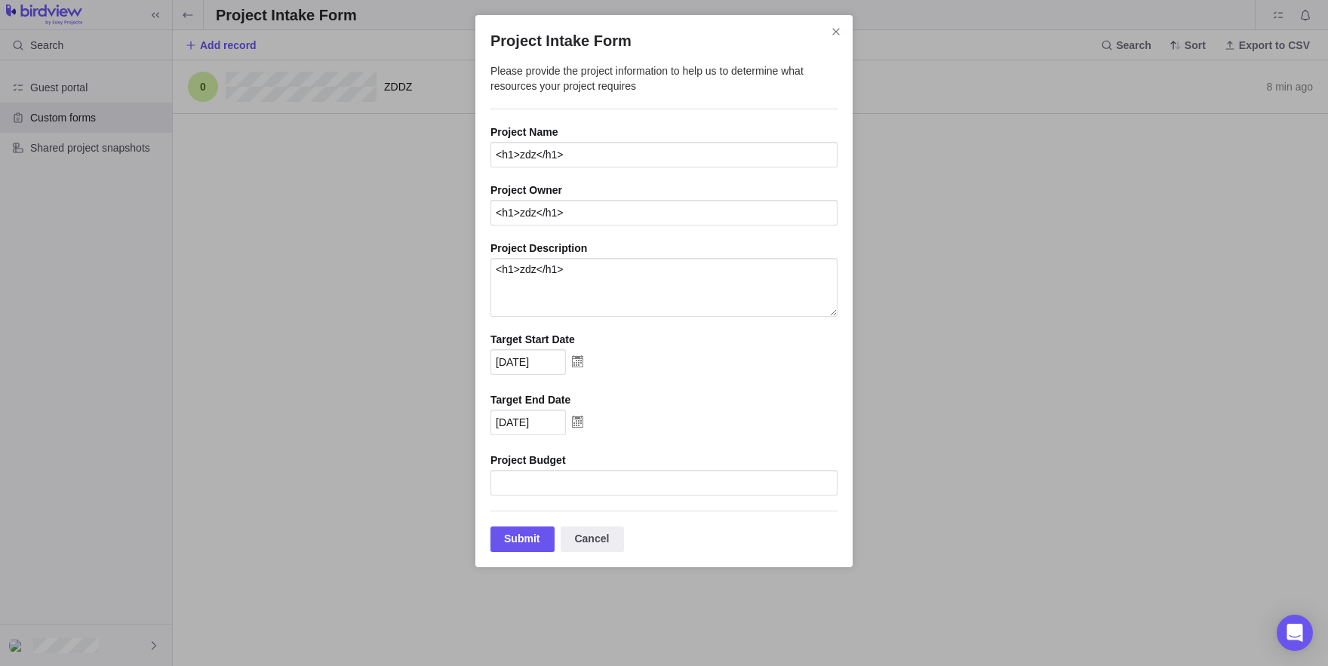
click at [537, 512] on div "Please provide the project information to help us to determine what resources y…" at bounding box center [664, 290] width 347 height 455
click at [519, 494] on input "Project Intake Form" at bounding box center [664, 483] width 347 height 26
paste input "<h1>zdz</h1>"
type input "<h1>zdz</h1>"
click at [687, 420] on div "08/25/2025 Date must be in 'mm/dd/yyyy' format." at bounding box center [664, 424] width 347 height 28
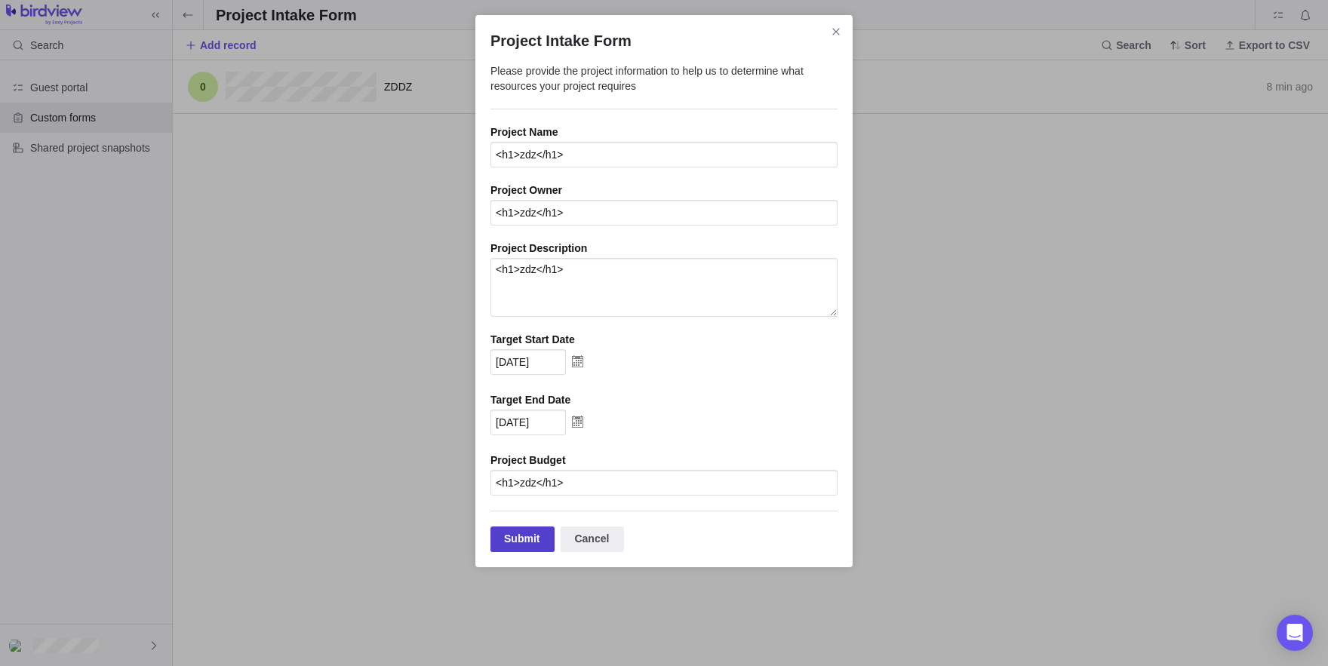
click at [521, 538] on div "Submit" at bounding box center [523, 540] width 64 height 26
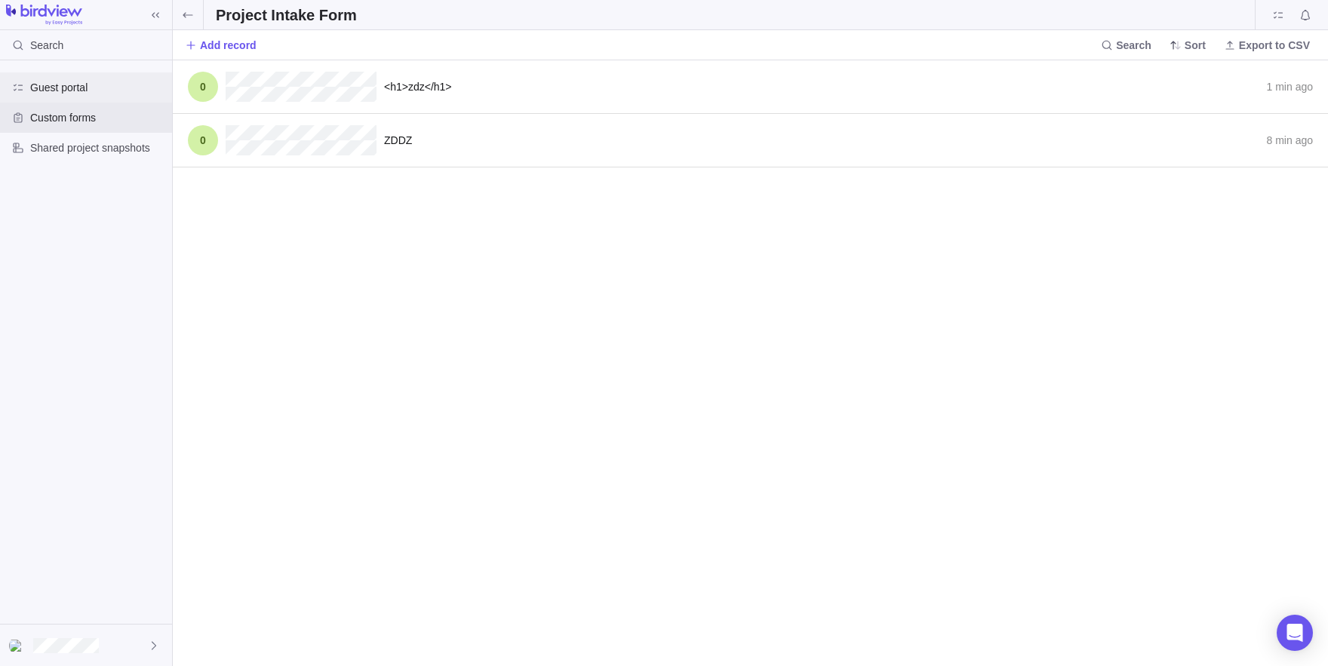
click at [71, 100] on div "Guest portal" at bounding box center [86, 87] width 172 height 30
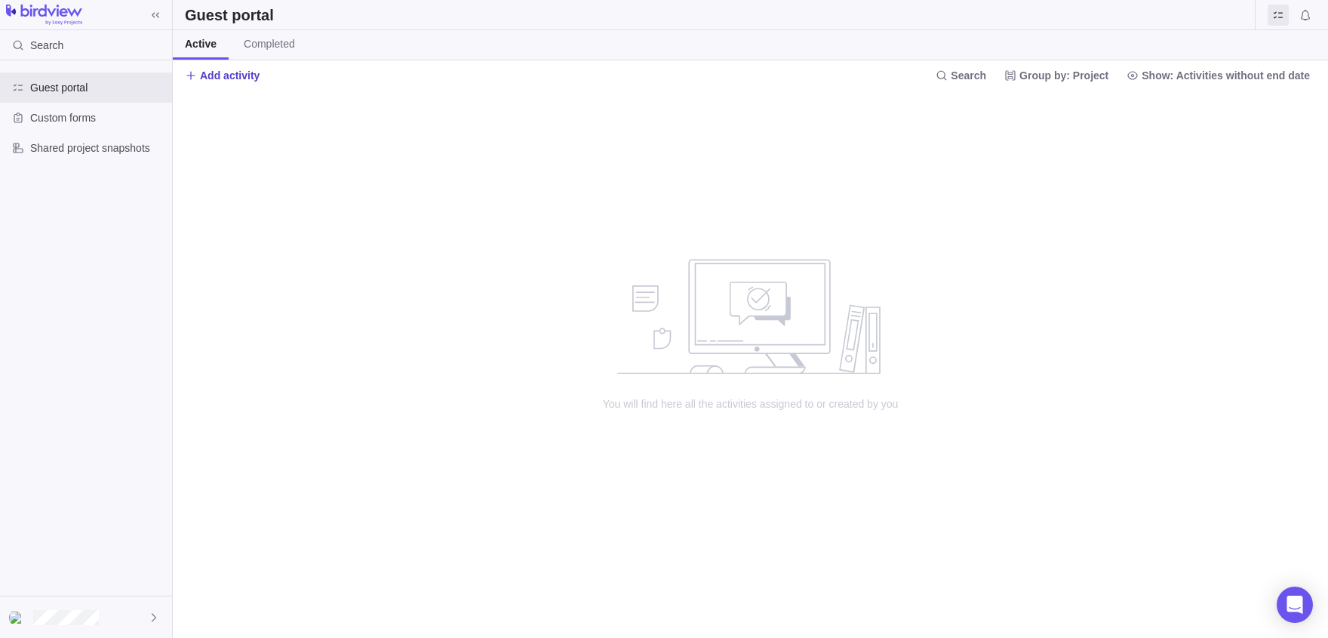
click at [231, 69] on span "Add activity" at bounding box center [230, 75] width 60 height 15
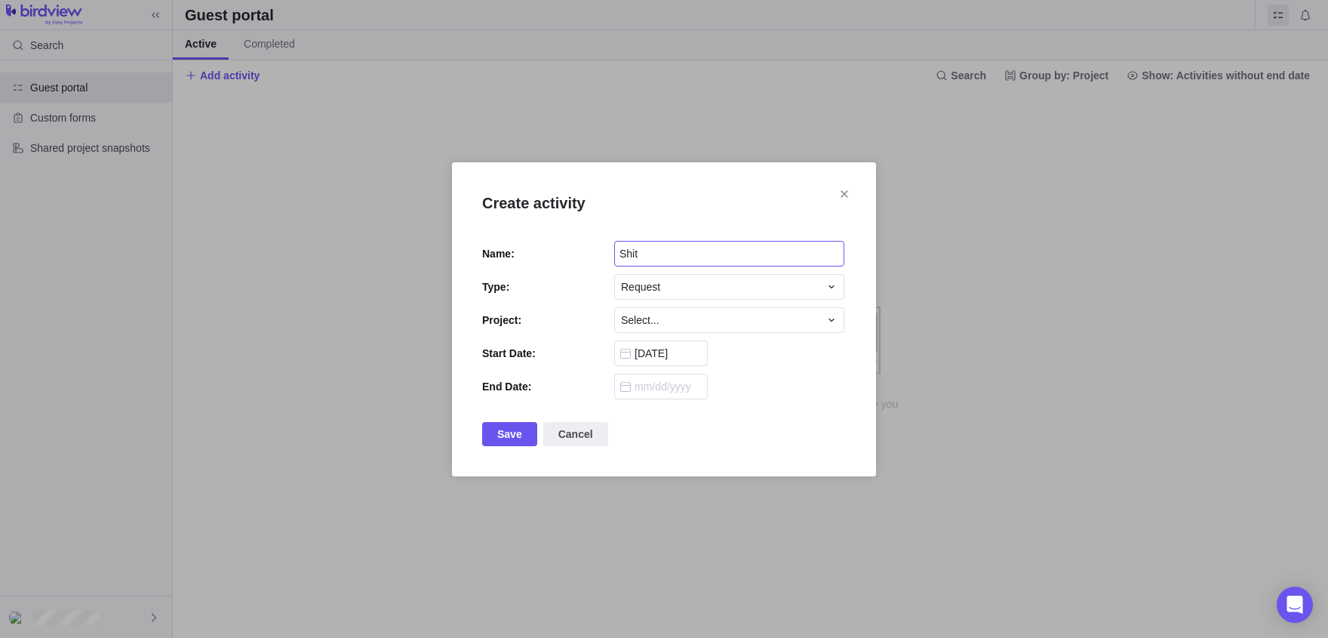
type input "Shit"
click at [639, 303] on div "Create activity Name: Shit Type: Request Project: Select... Start Date: 08/22/2…" at bounding box center [664, 319] width 424 height 314
click at [640, 304] on div "Create activity Name: Shit Type: Request Project: Select... Start Date: 08/22/2…" at bounding box center [664, 319] width 424 height 314
click at [634, 316] on span "Select..." at bounding box center [640, 319] width 38 height 15
click at [551, 361] on div "Create activity Name: Shit Type: Request Project: Select... Sorry, nothing was …" at bounding box center [664, 319] width 1328 height 638
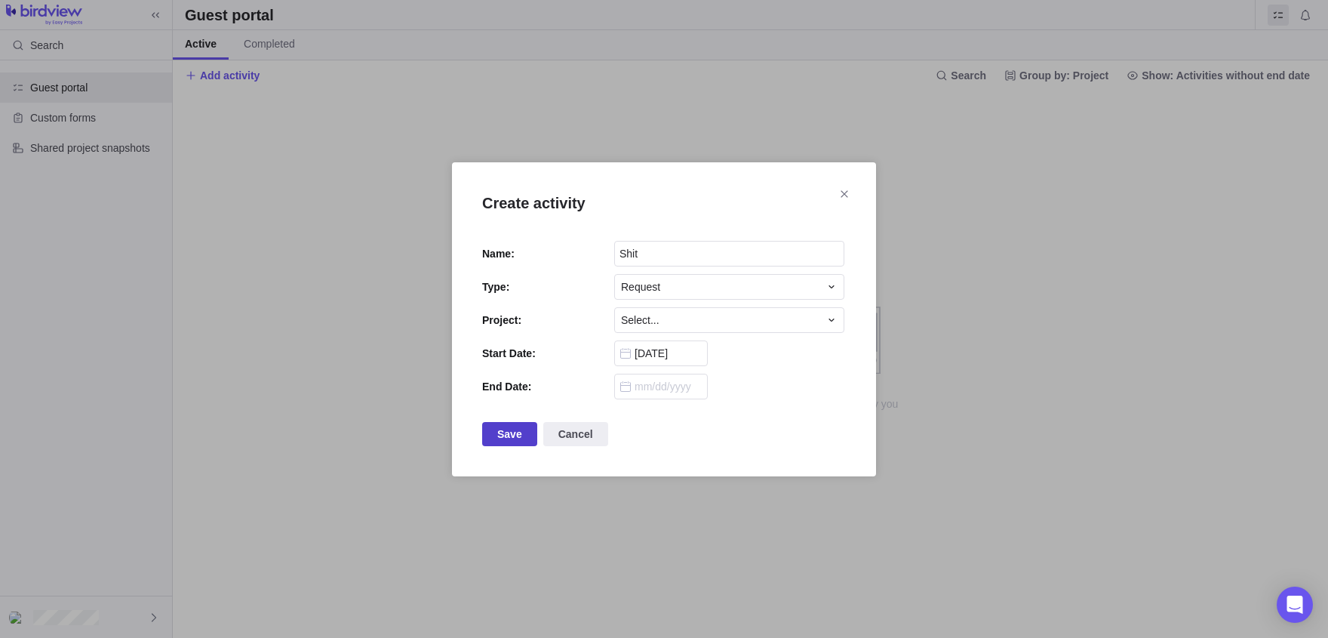
click at [511, 432] on span "Save" at bounding box center [509, 434] width 25 height 18
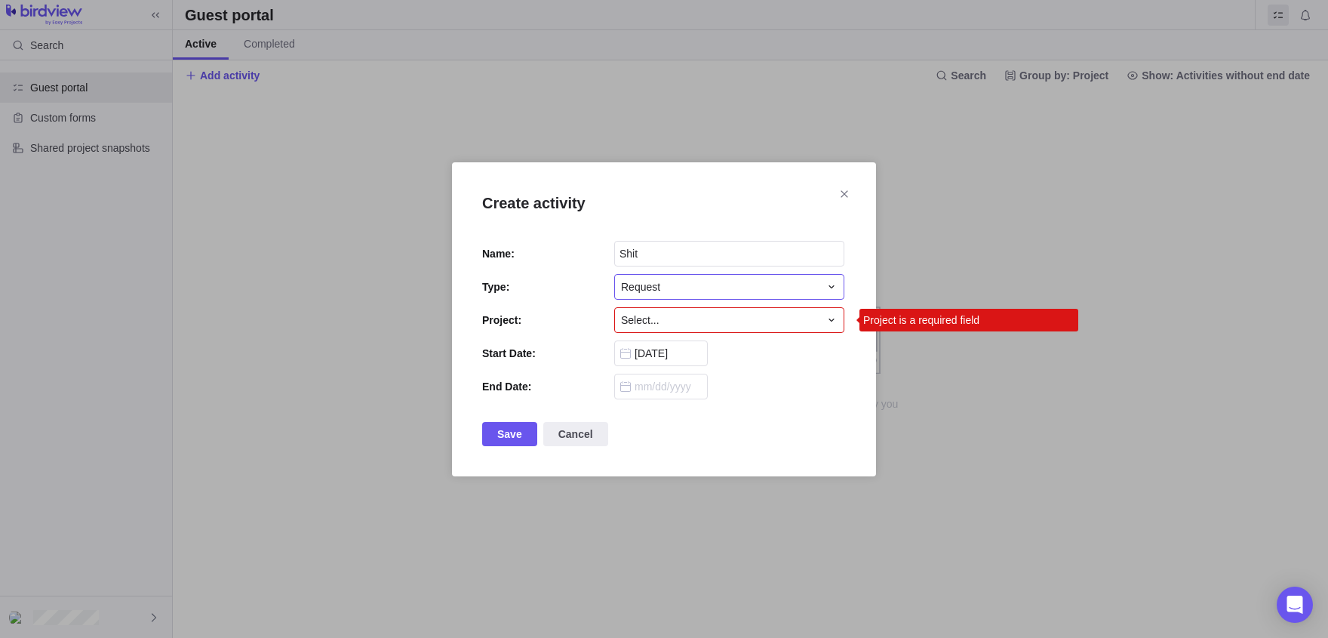
click at [810, 288] on div "Request" at bounding box center [720, 286] width 198 height 15
click at [807, 293] on div "Request" at bounding box center [720, 286] width 198 height 15
click at [756, 295] on div "Request" at bounding box center [729, 287] width 230 height 26
click at [740, 320] on div "Issue" at bounding box center [729, 322] width 229 height 27
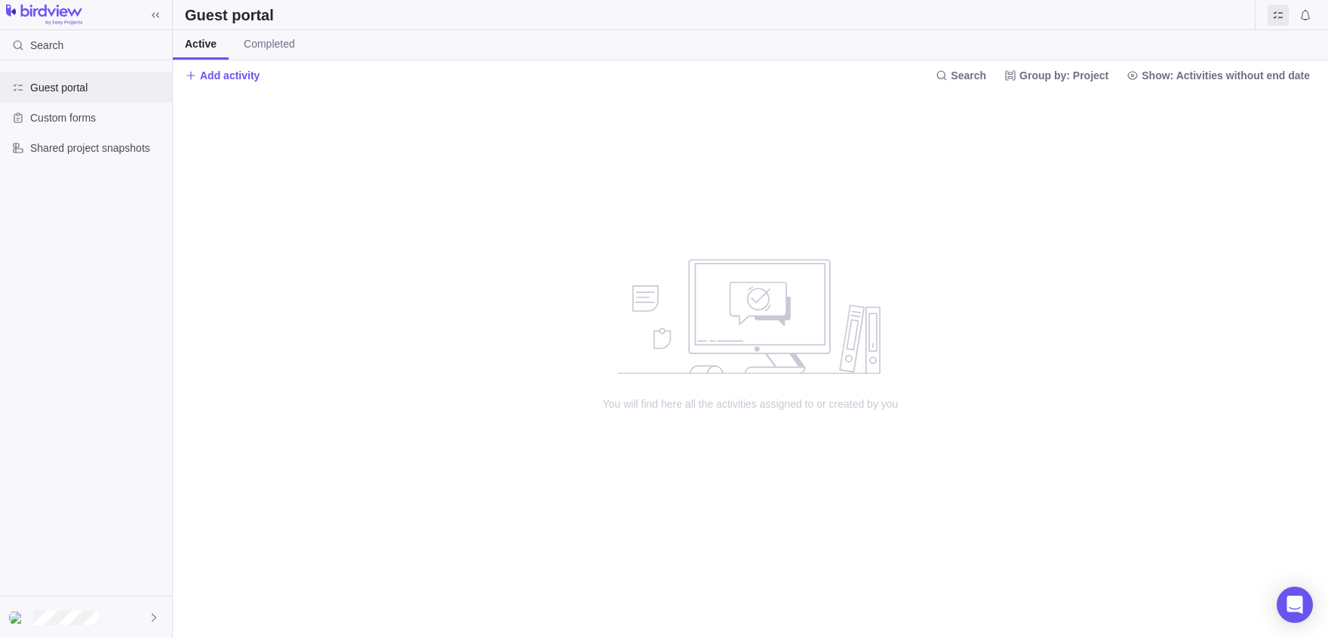
click at [104, 84] on span "Guest portal" at bounding box center [98, 87] width 136 height 15
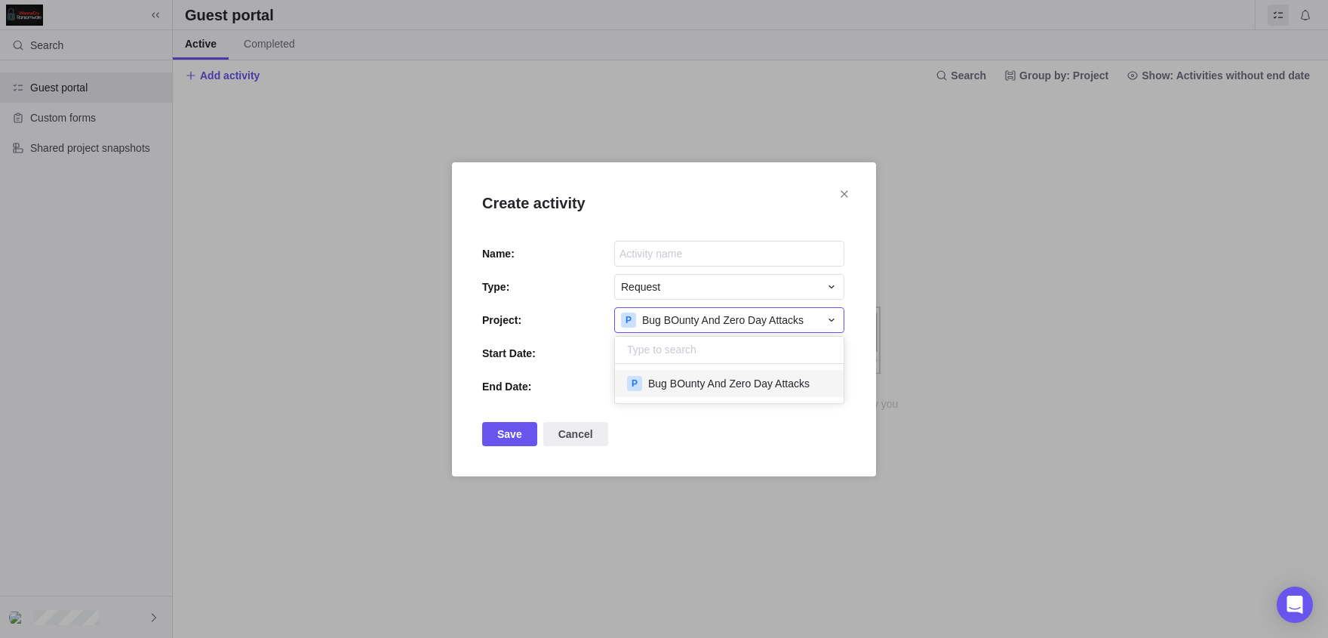
scroll to position [39, 229]
click at [641, 255] on div "Create activity Name: Type: Request Project: P Bug BOunty And Zero Day Attacks …" at bounding box center [664, 319] width 1328 height 638
click at [641, 255] on input "Create activity" at bounding box center [729, 254] width 230 height 26
type input "edede"
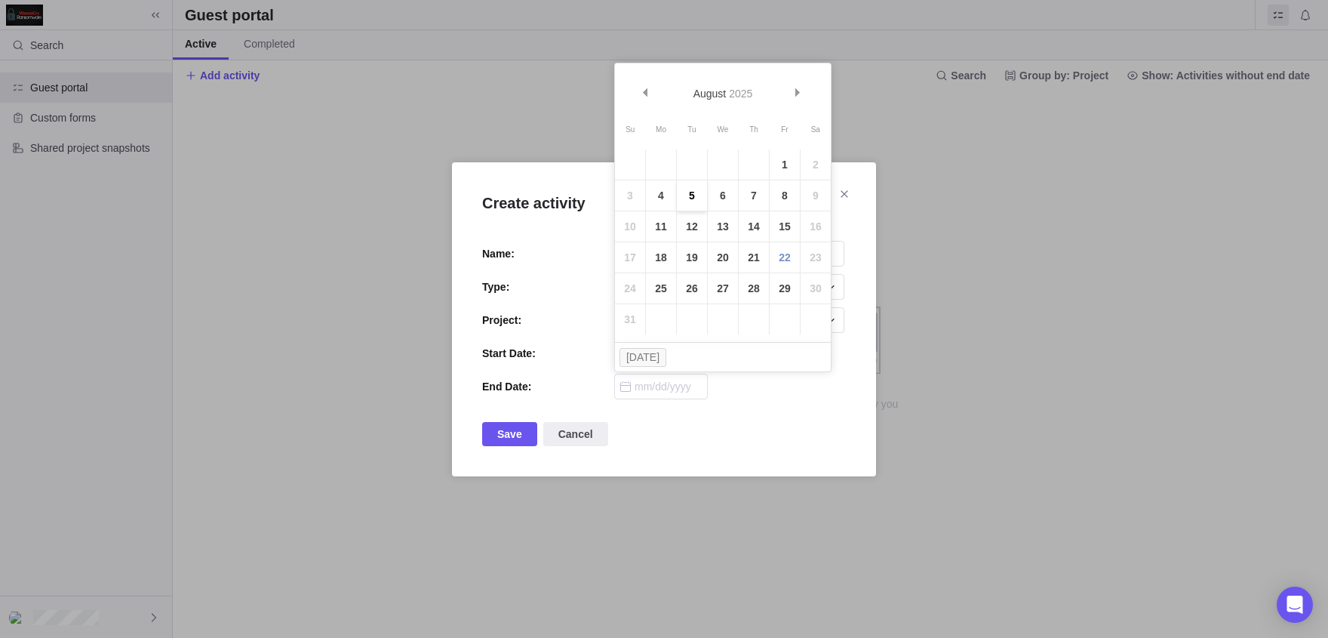
click at [702, 207] on link "5" at bounding box center [692, 195] width 30 height 30
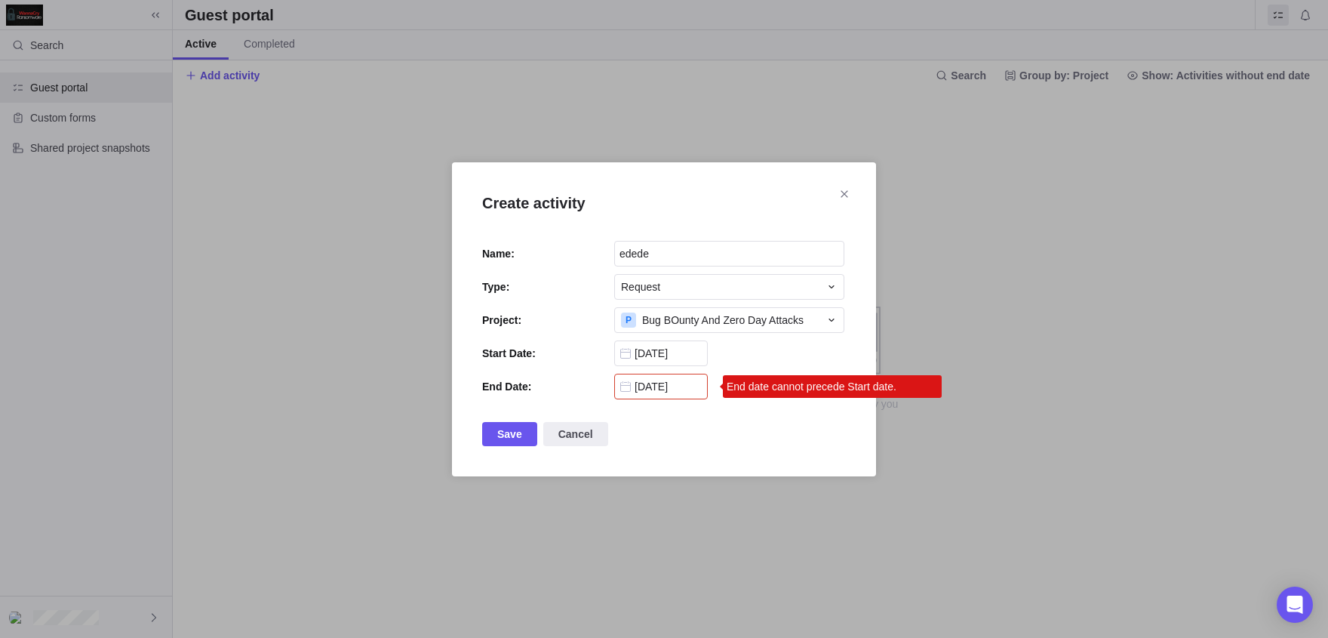
click at [660, 374] on input "08/05/2025" at bounding box center [661, 387] width 94 height 26
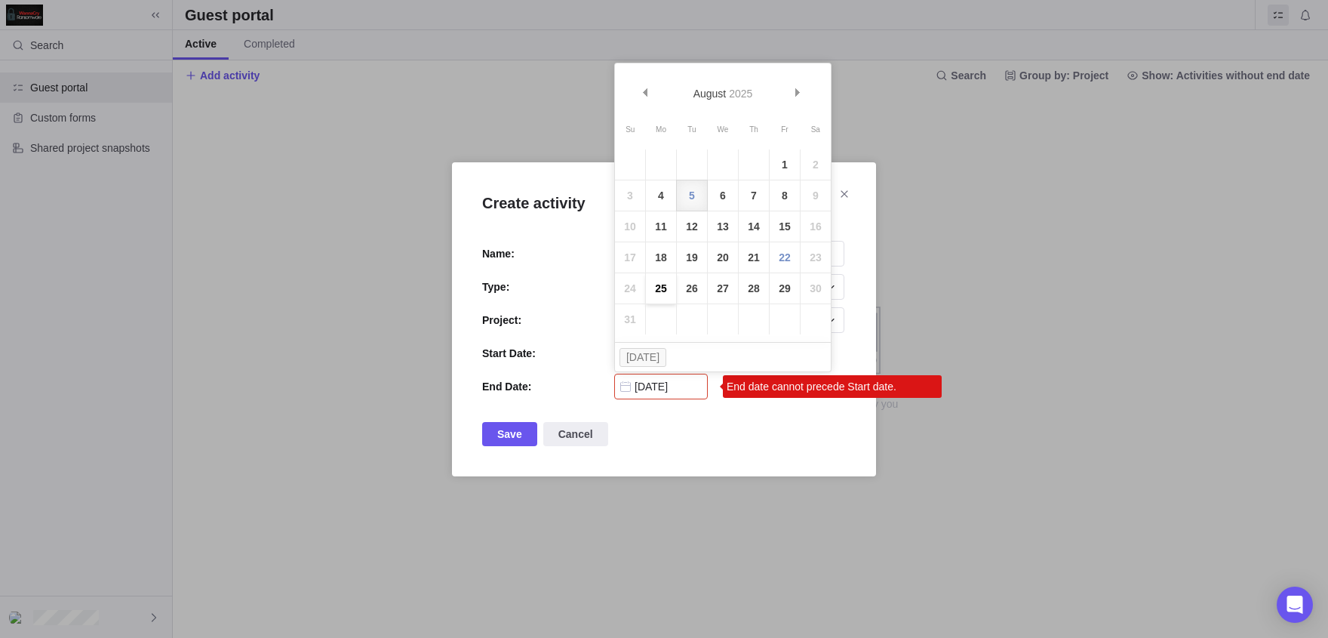
click at [671, 279] on link "25" at bounding box center [661, 288] width 30 height 30
type input "08/25/2025"
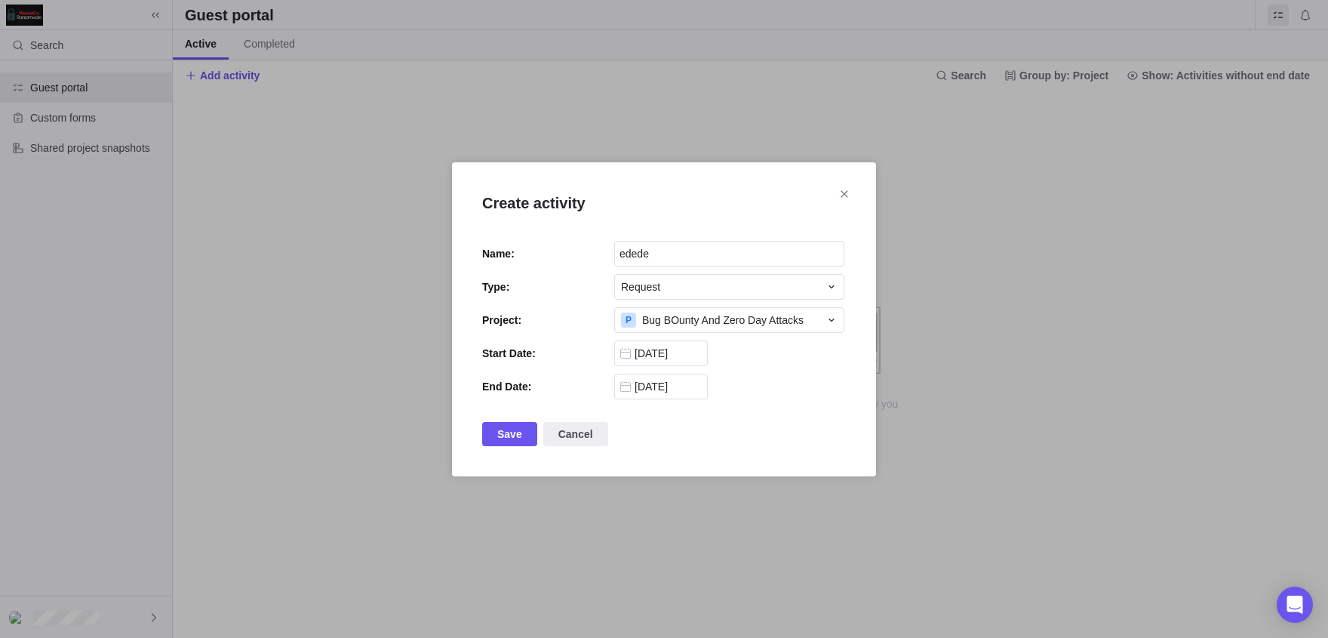
click at [511, 446] on div "Create activity Name: edede Type: Request Project: P Bug BOunty And Zero Day At…" at bounding box center [664, 319] width 424 height 314
click at [506, 440] on span "Save" at bounding box center [509, 434] width 25 height 18
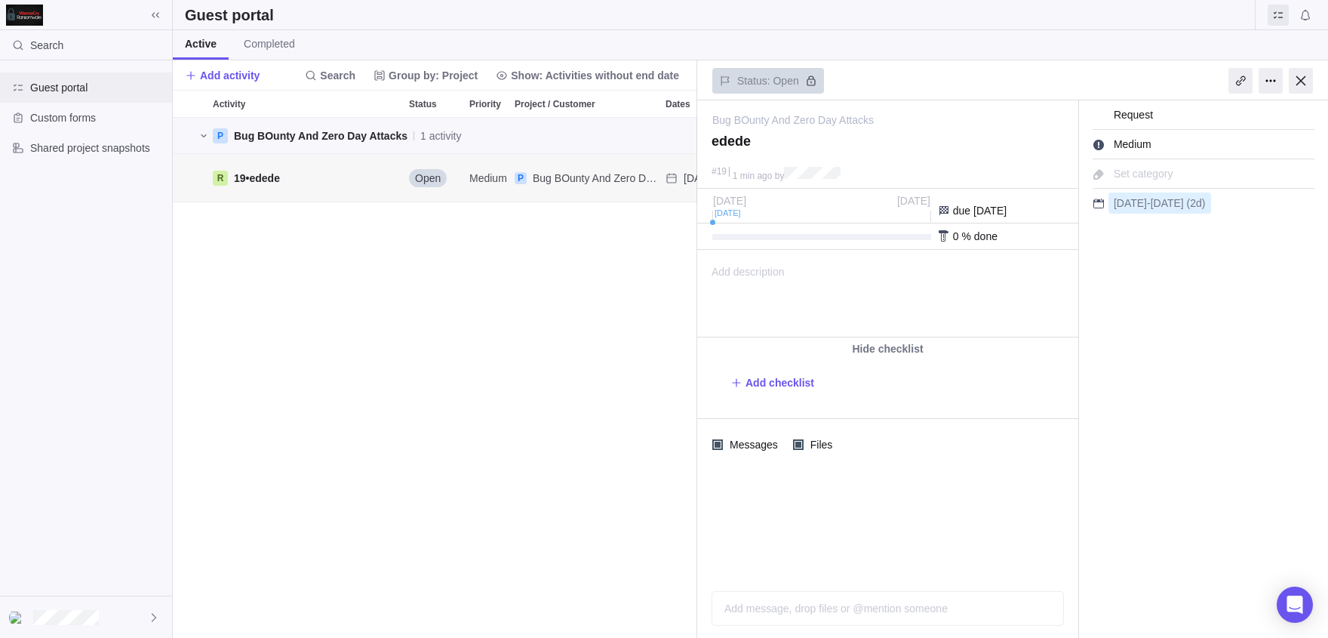
click at [101, 100] on div "Guest portal" at bounding box center [86, 87] width 172 height 30
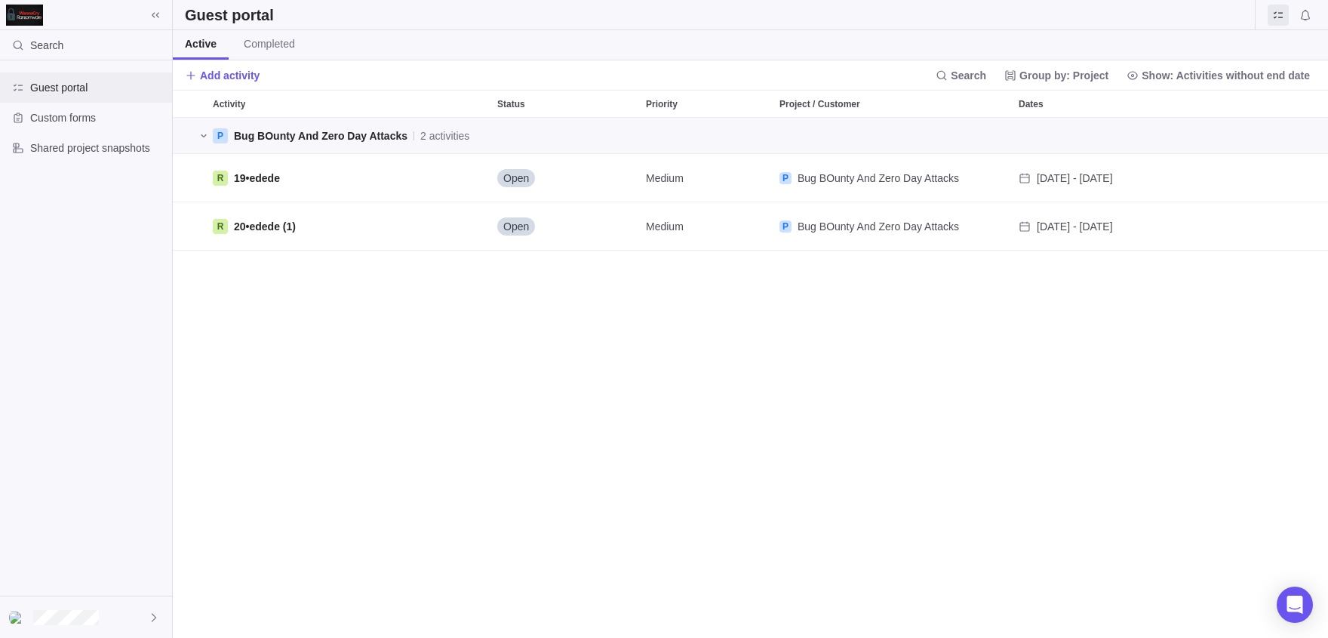
scroll to position [520, 1155]
click at [460, 174] on div "R 19 • edede" at bounding box center [349, 178] width 285 height 48
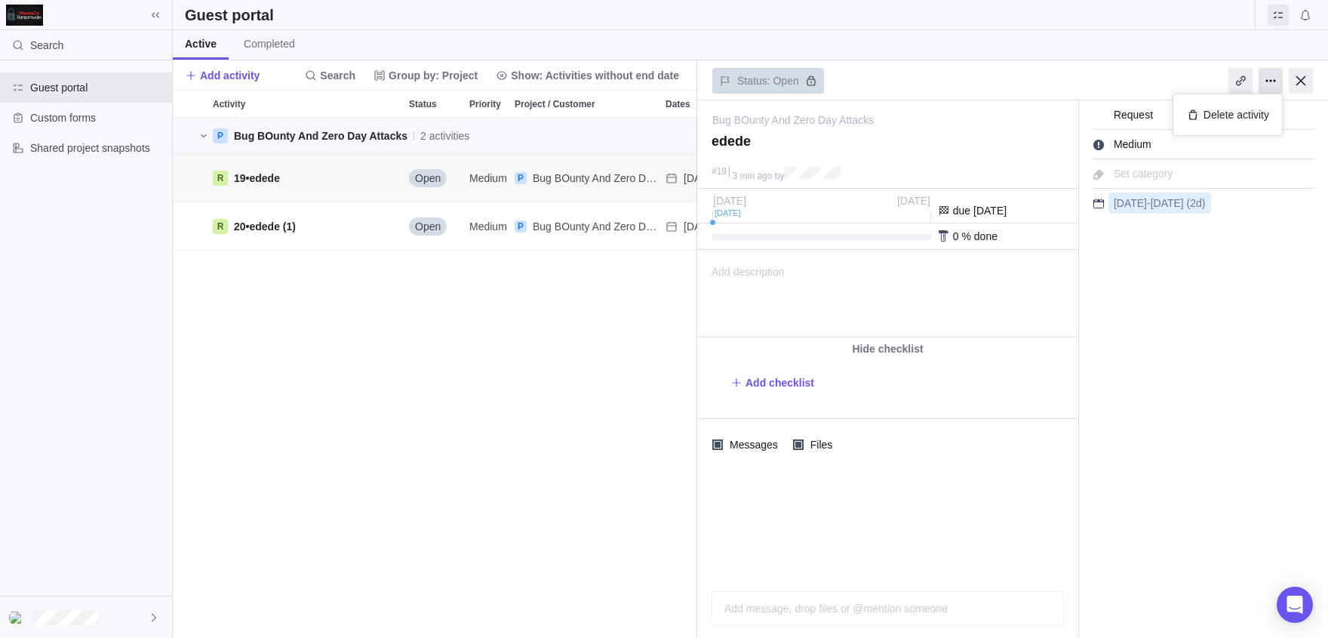
click at [1275, 82] on div at bounding box center [1271, 81] width 24 height 26
click at [1195, 123] on div "Delete activity" at bounding box center [1228, 115] width 94 height 26
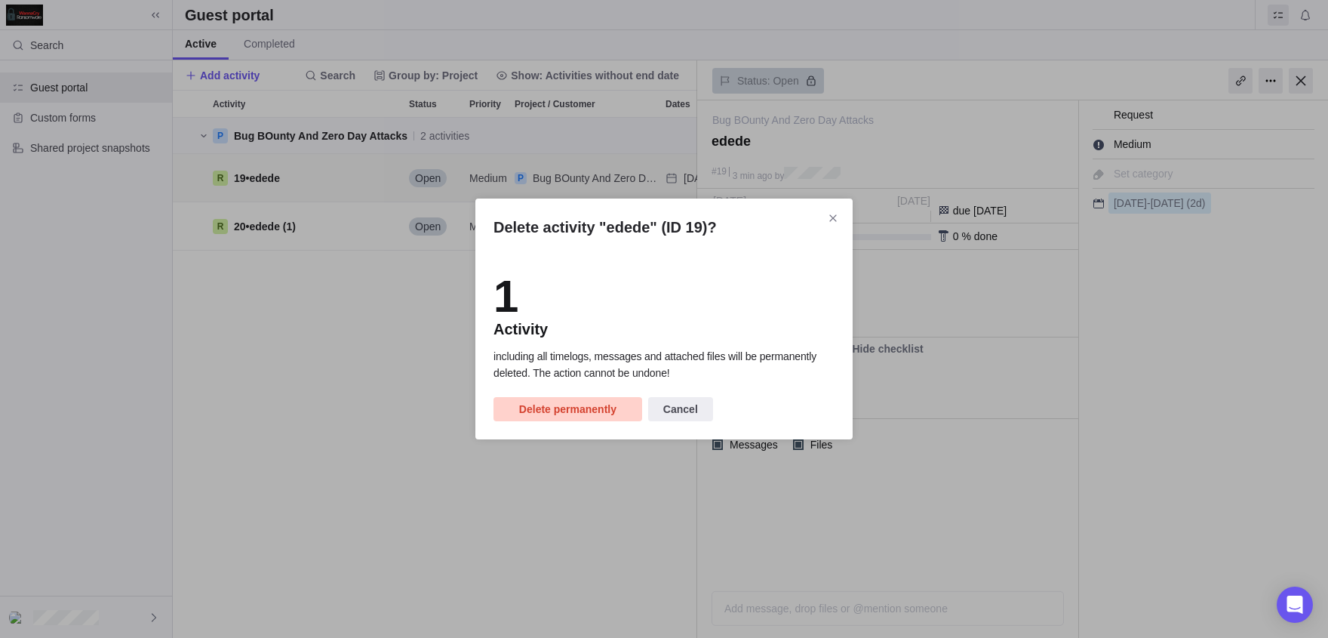
click at [552, 414] on span "Delete permanently" at bounding box center [567, 409] width 97 height 18
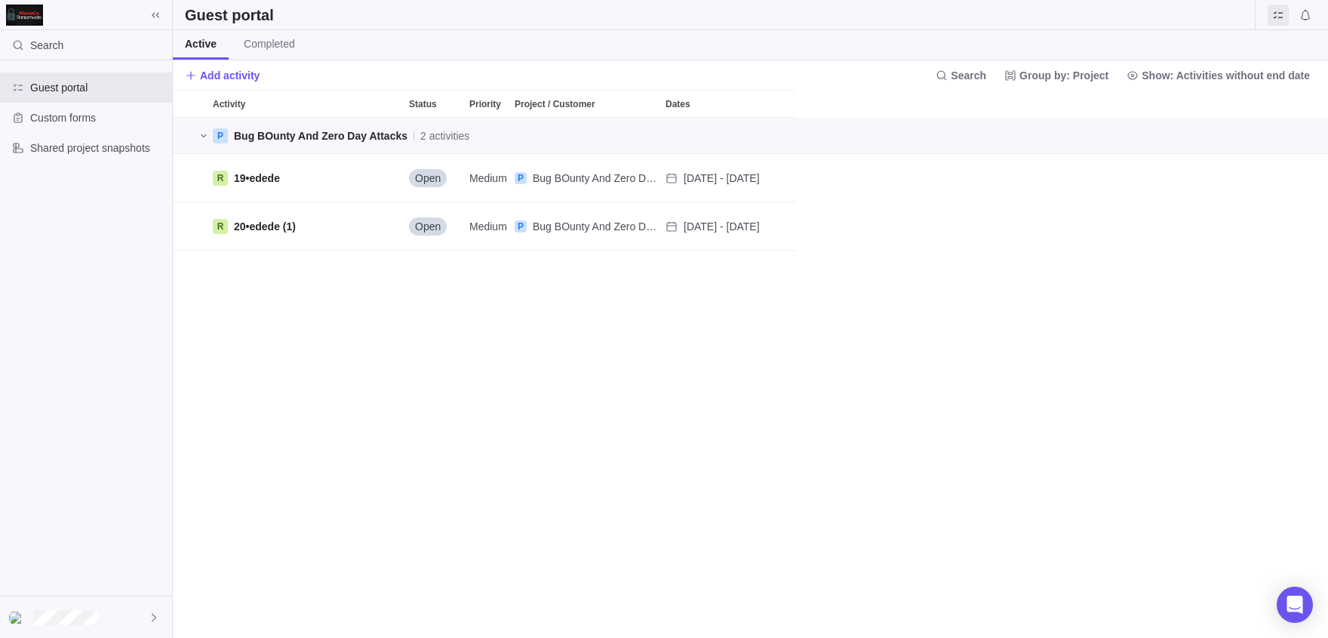
scroll to position [520, 1155]
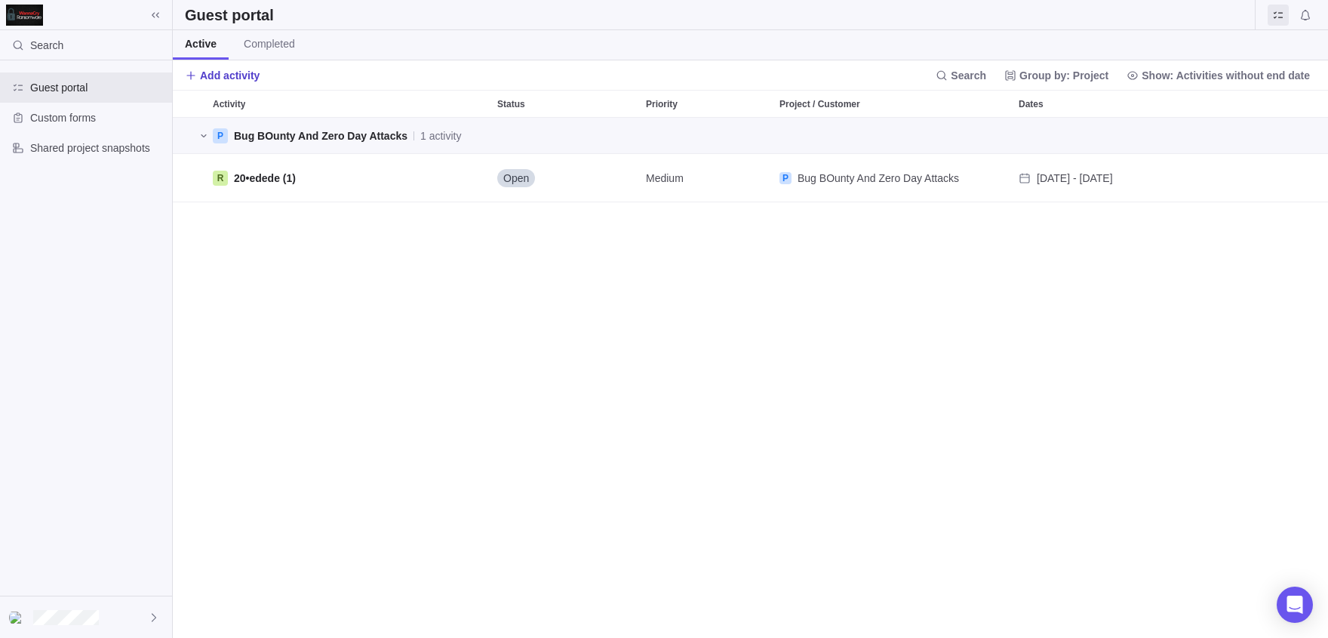
click at [244, 79] on span "Add activity" at bounding box center [230, 75] width 60 height 15
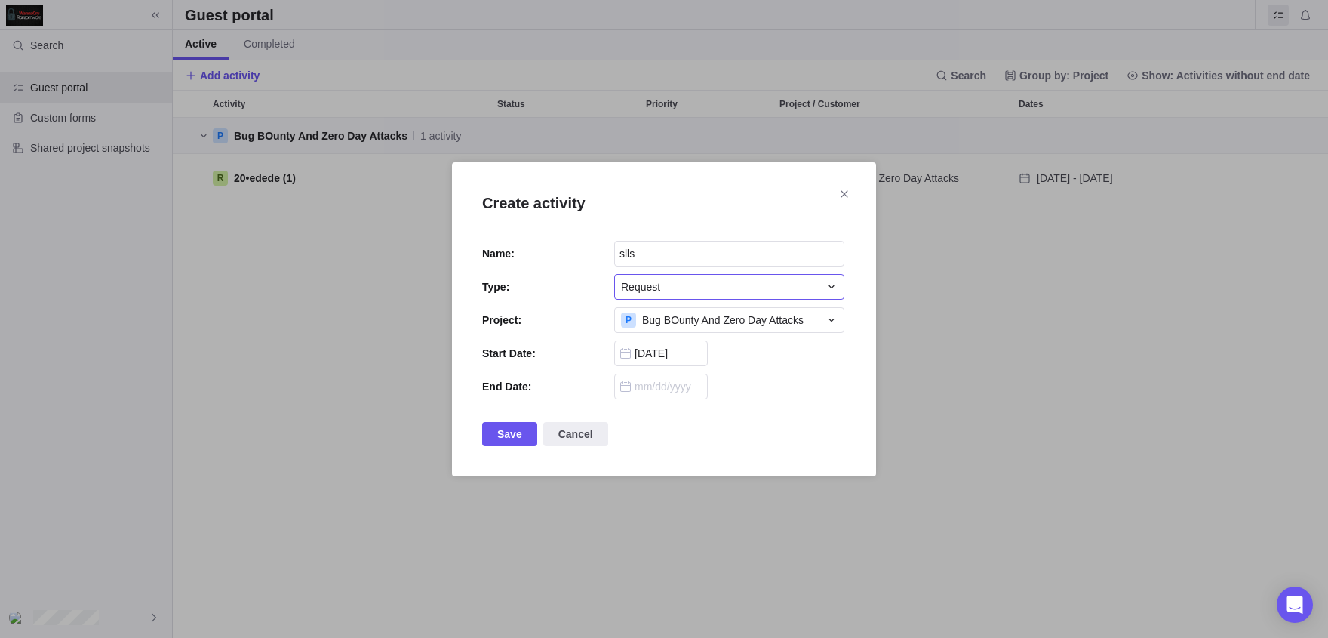
type input "slls"
click at [637, 294] on span "Request" at bounding box center [640, 286] width 39 height 15
click at [638, 322] on span "Issue" at bounding box center [639, 322] width 25 height 15
click at [495, 436] on span "Save" at bounding box center [509, 434] width 55 height 24
